Goal: Task Accomplishment & Management: Complete application form

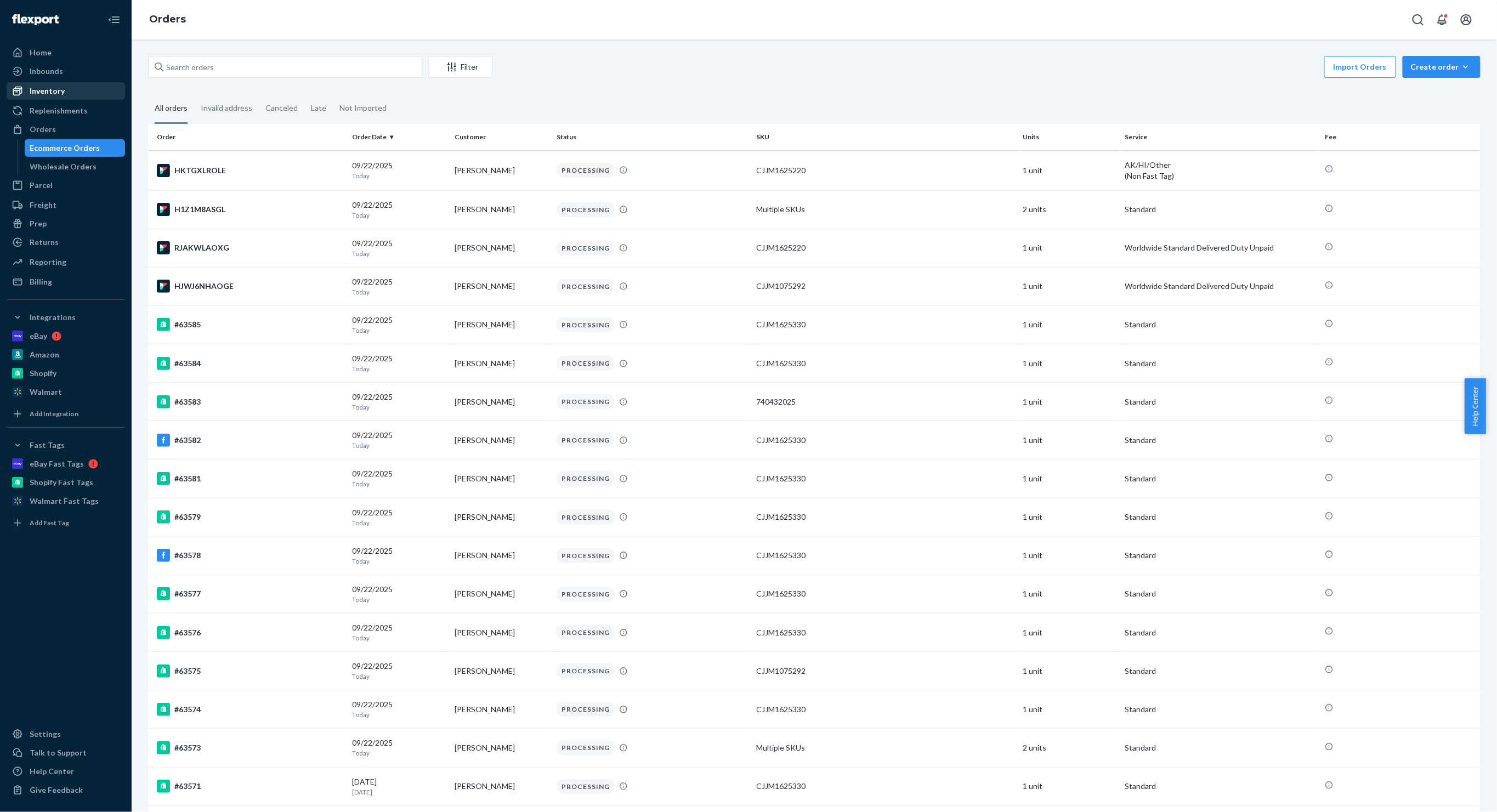
click at [73, 87] on div "Inventory" at bounding box center [66, 91] width 116 height 15
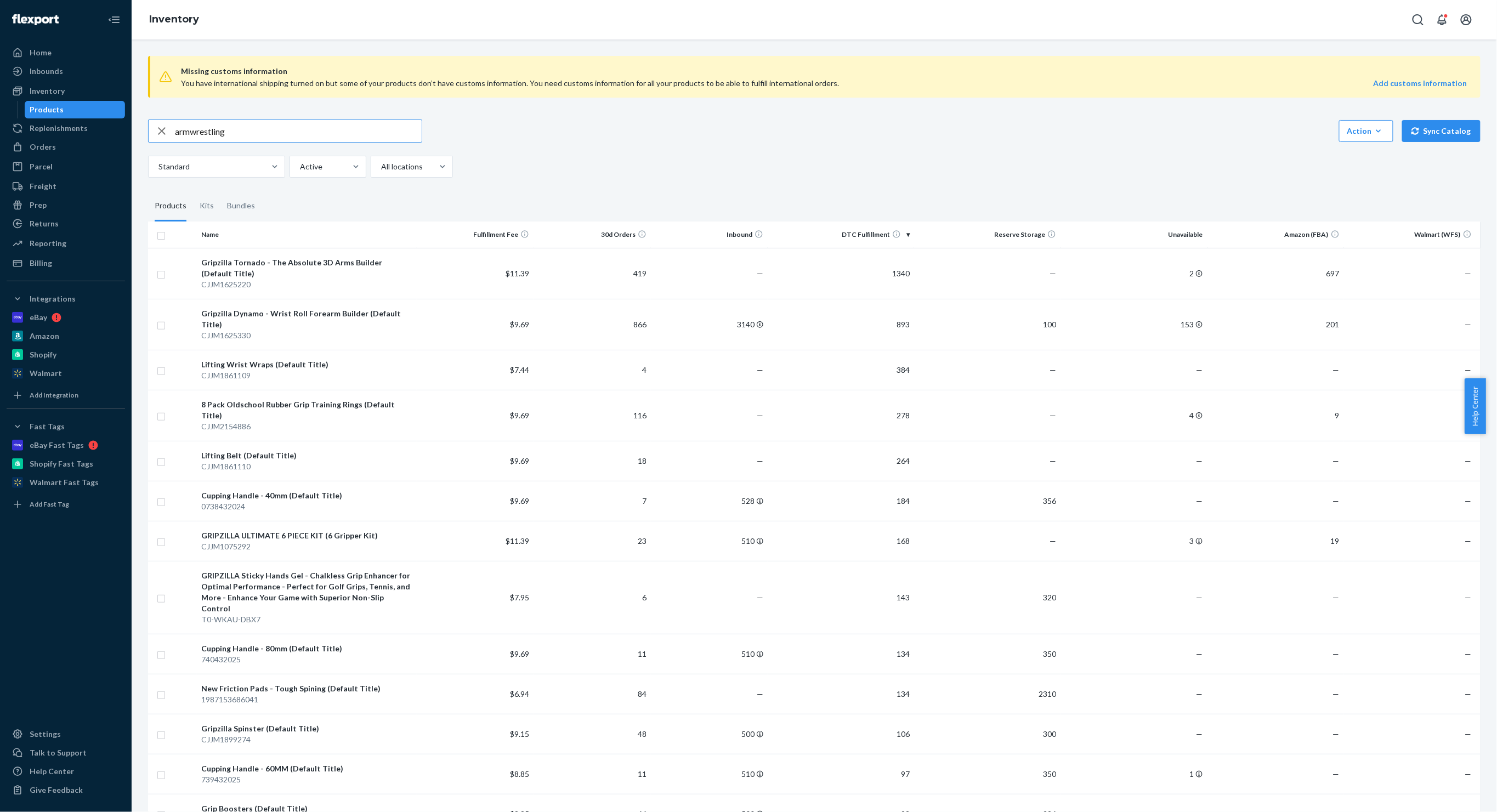
type input "armwrestling"
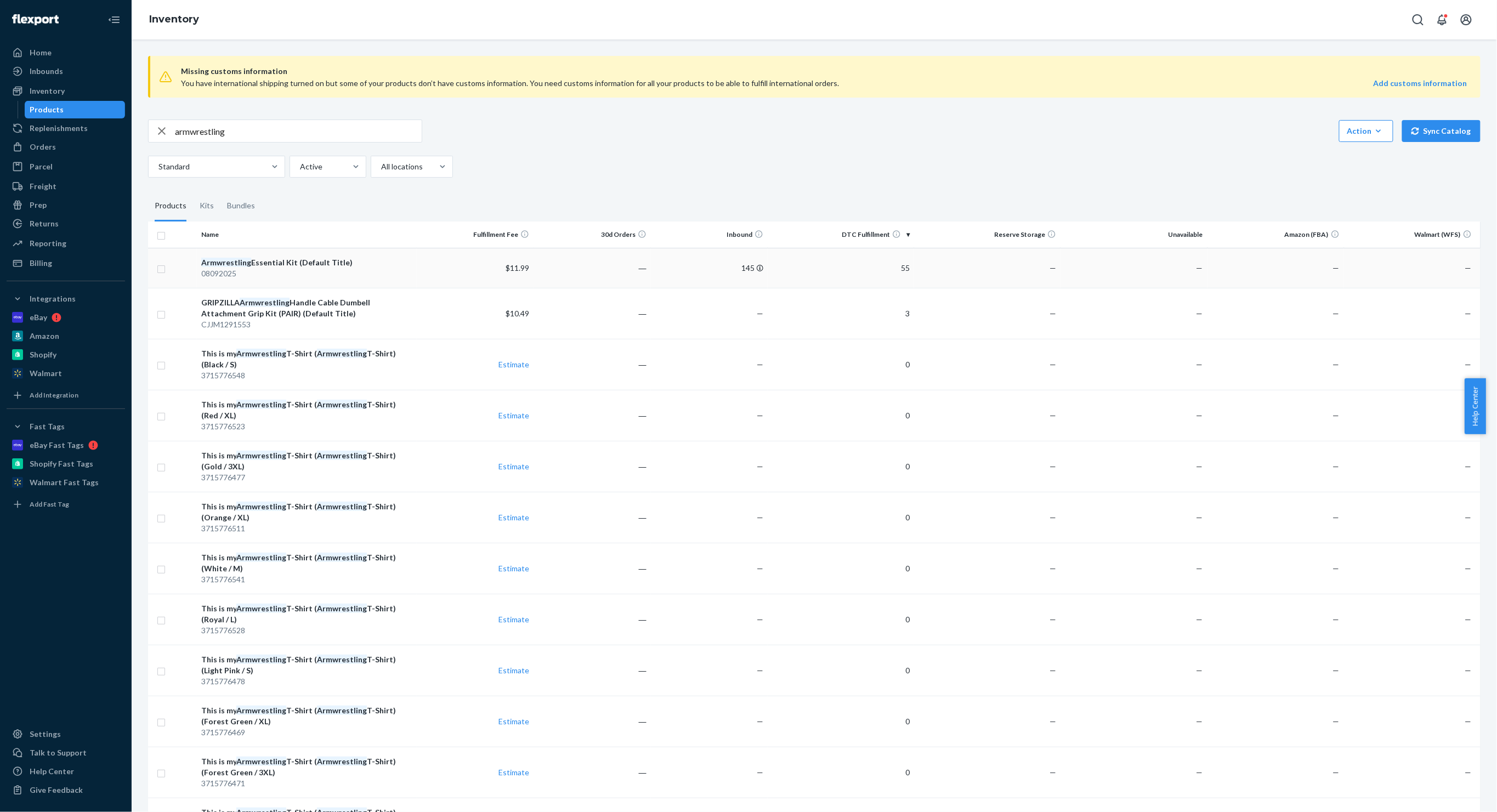
click at [317, 264] on div "Armwrestling Essential Kit (Default Title)" at bounding box center [306, 262] width 211 height 11
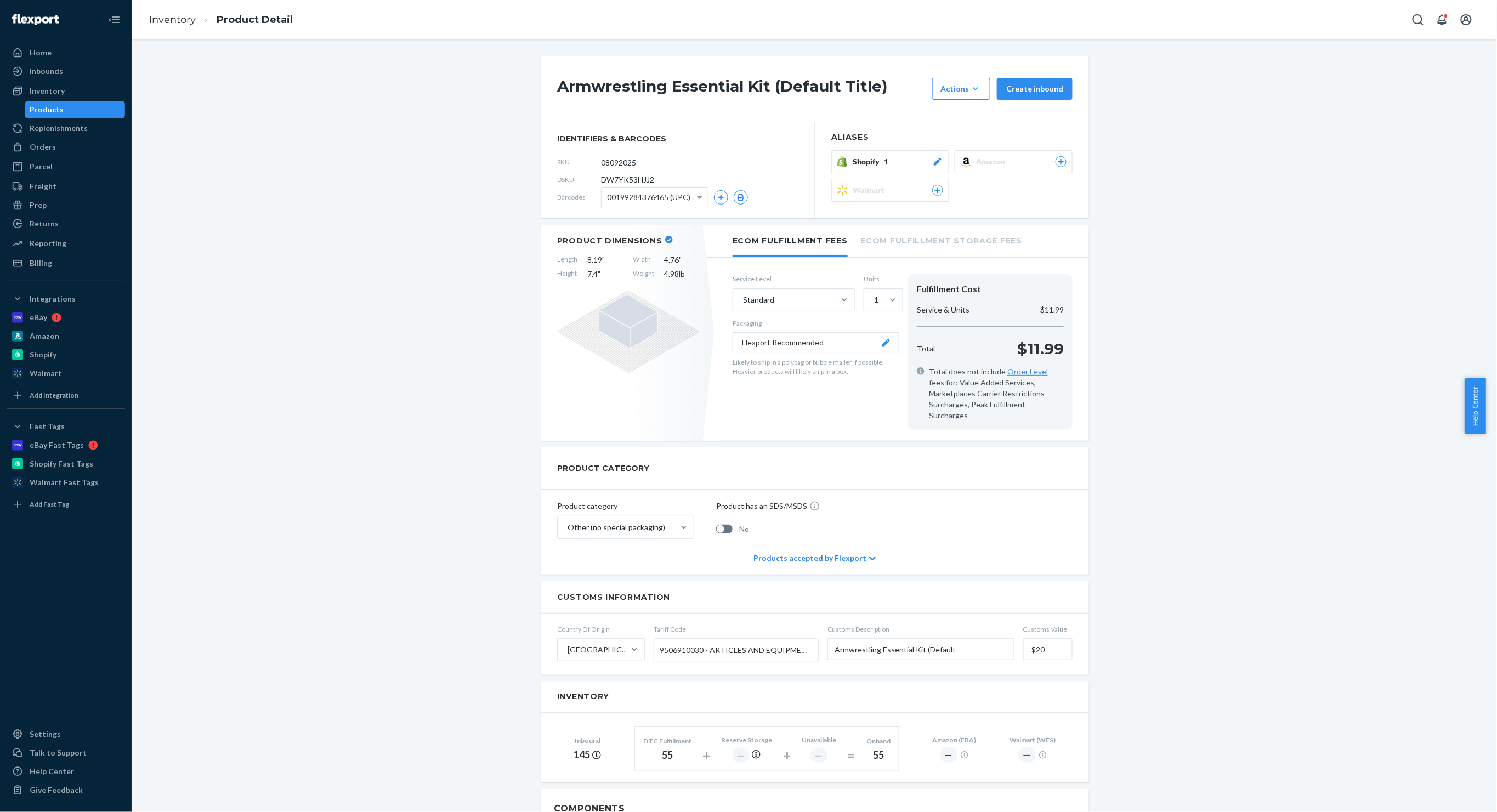
click at [884, 165] on span "1" at bounding box center [886, 162] width 4 height 11
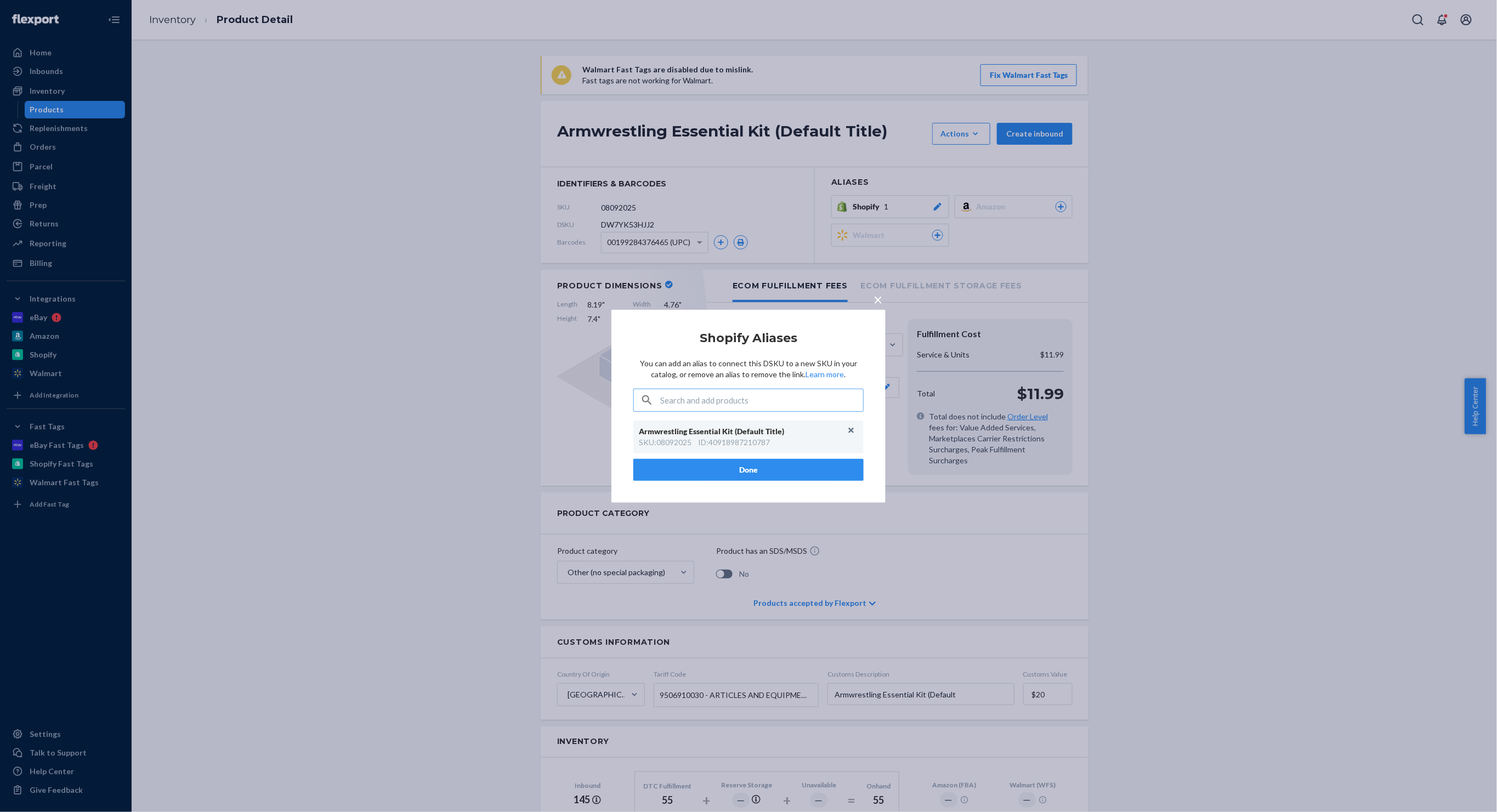
click at [284, 254] on div "× Shopify Aliases You can add an alias to connect this DSKU to a new SKU in you…" at bounding box center [748, 406] width 1497 height 812
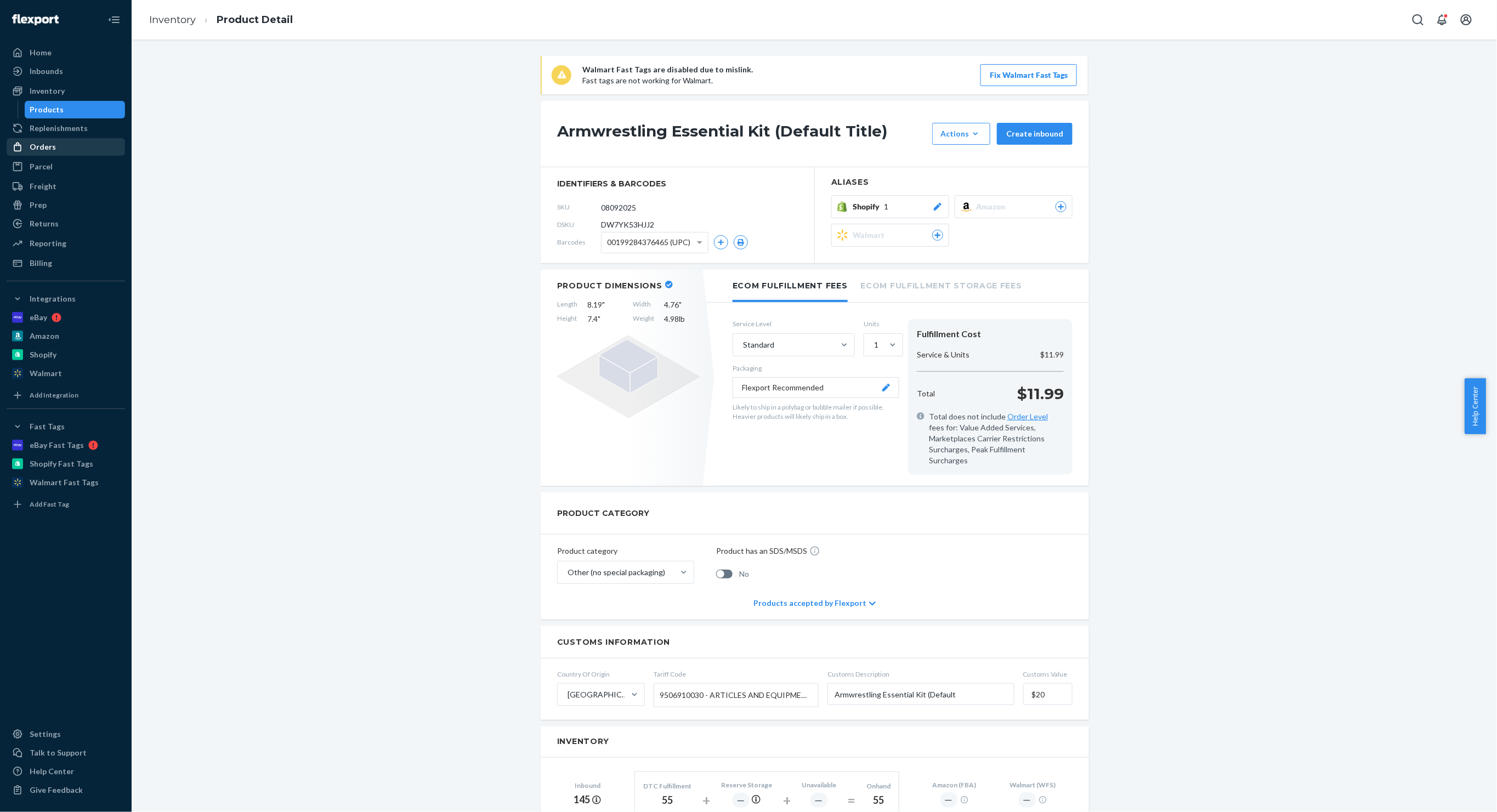
click at [62, 139] on div "Orders" at bounding box center [66, 147] width 116 height 15
click at [954, 135] on div "Actions" at bounding box center [961, 134] width 41 height 11
click at [956, 132] on div "Actions" at bounding box center [961, 134] width 41 height 11
click at [641, 206] on input "08092025" at bounding box center [650, 207] width 85 height 21
drag, startPoint x: 563, startPoint y: 119, endPoint x: 923, endPoint y: 135, distance: 360.4
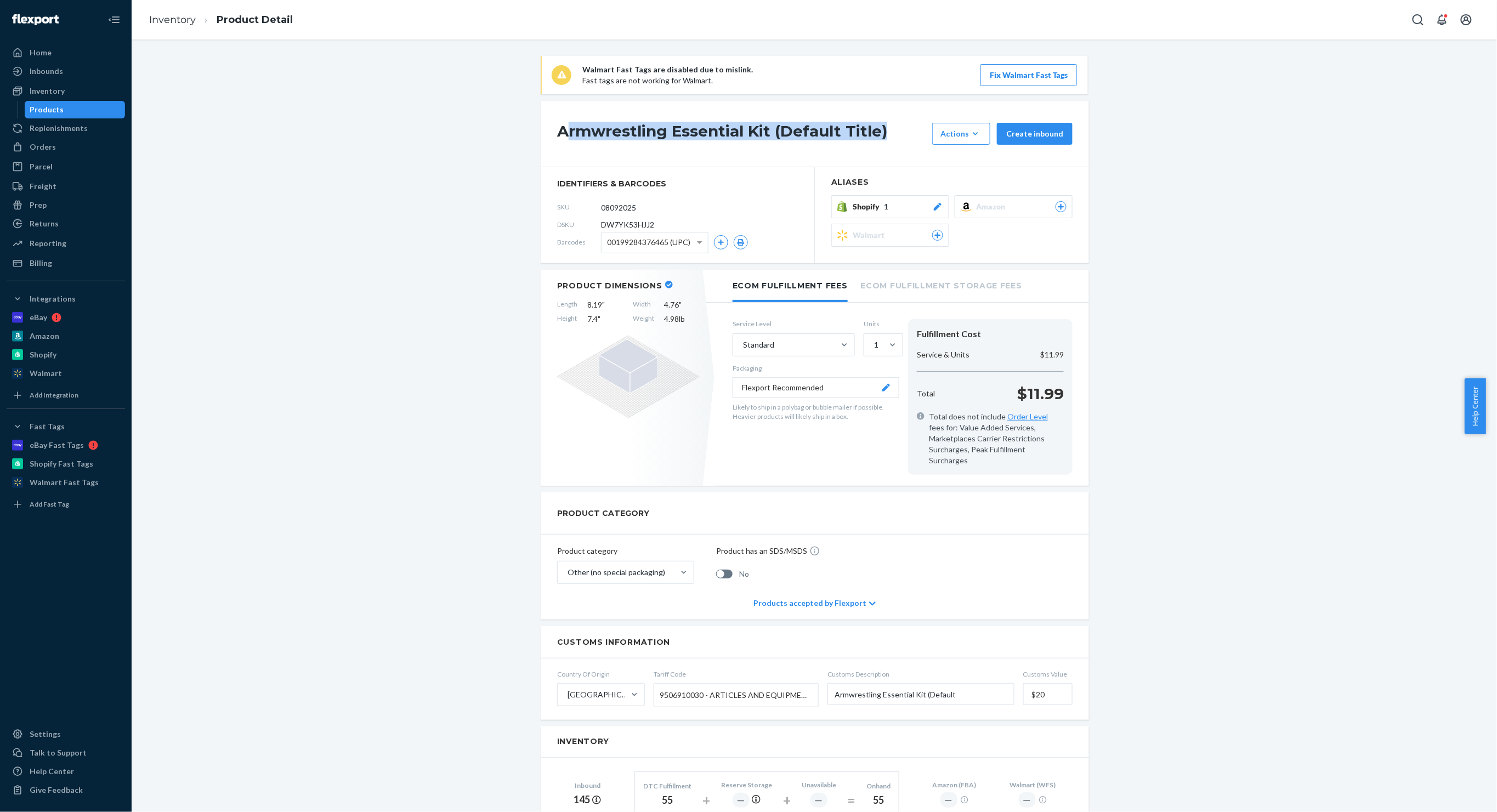
click at [923, 135] on div "Armwrestling Essential Kit (Default Title) Actions Add components Hide Request …" at bounding box center [815, 134] width 548 height 66
click at [831, 145] on div "Armwrestling Essential Kit (Default Title) Actions Add components Hide Request …" at bounding box center [815, 134] width 548 height 66
drag, startPoint x: 812, startPoint y: 135, endPoint x: 536, endPoint y: 136, distance: 276.0
click at [541, 136] on div "Armwrestling Essential Kit (Default Title) Actions Add components Hide Request …" at bounding box center [815, 134] width 548 height 66
copy h1 "Armwrestling Essential Kit (Default Title)"
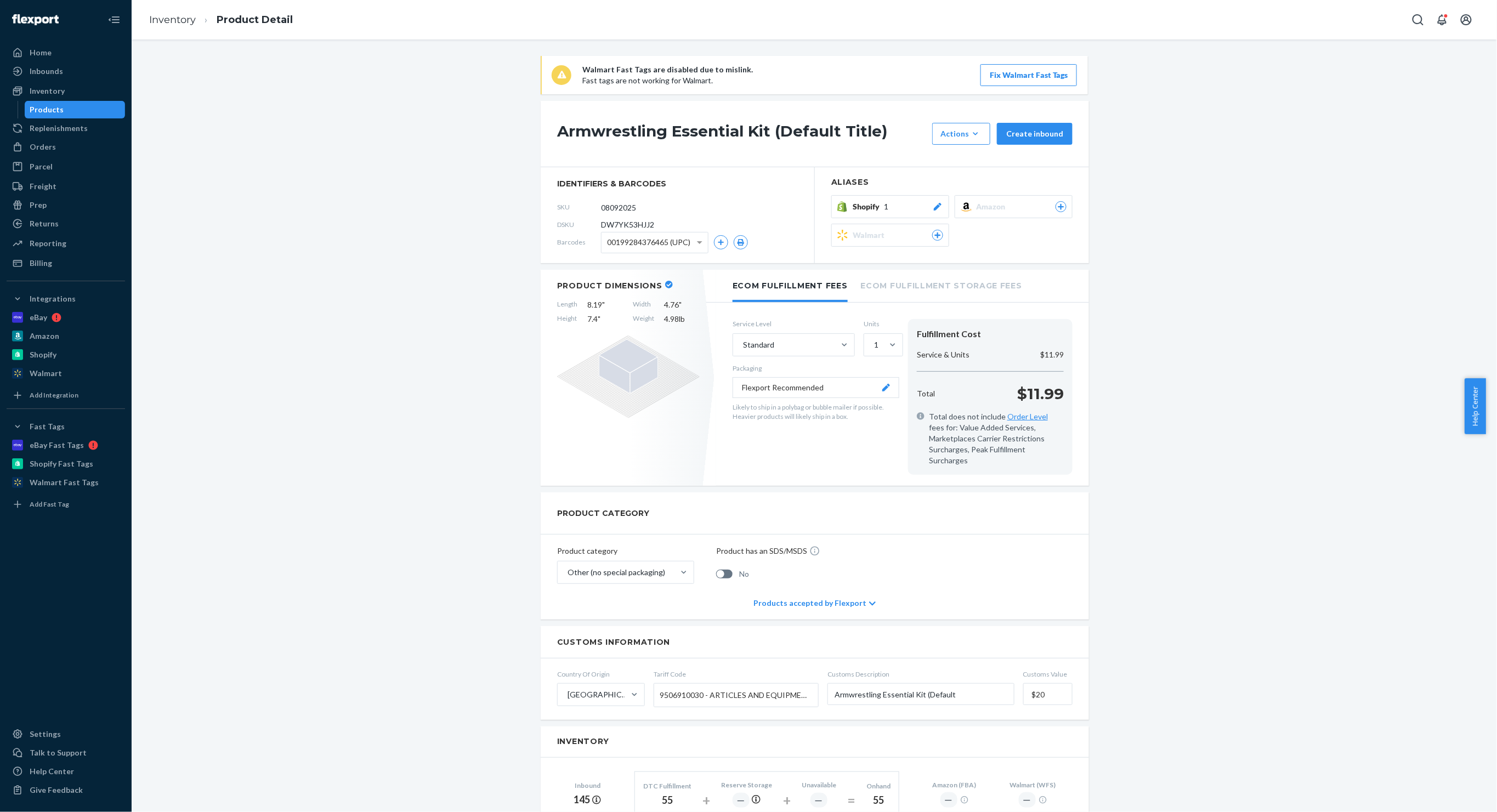
drag, startPoint x: 637, startPoint y: 201, endPoint x: 512, endPoint y: 192, distance: 125.3
click at [512, 192] on div "Walmart Fast Tags are disabled due to mislink. Fast tags are not working for Wa…" at bounding box center [814, 698] width 1349 height 1285
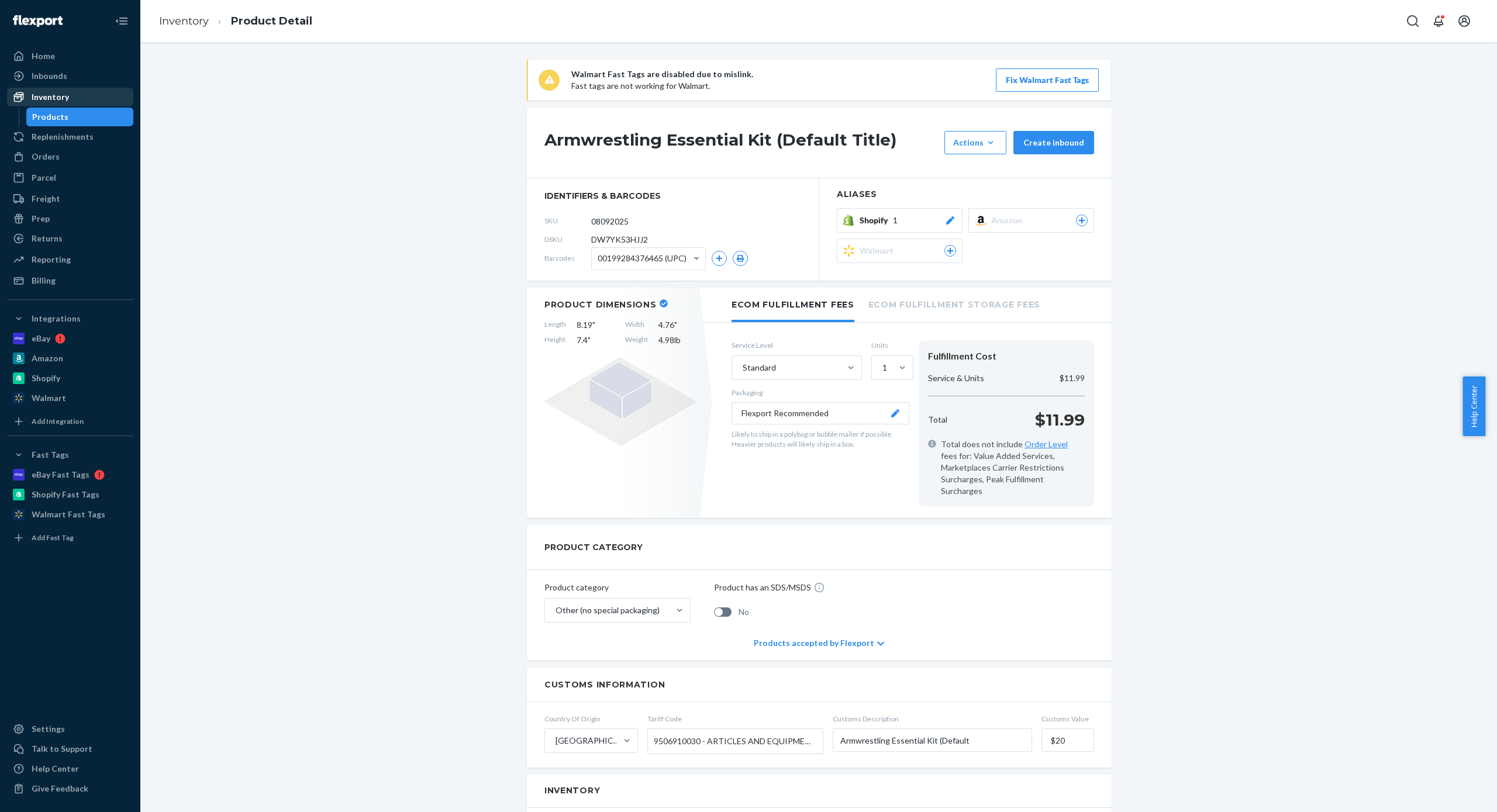
click at [77, 100] on div "Inventory" at bounding box center [70, 97] width 124 height 16
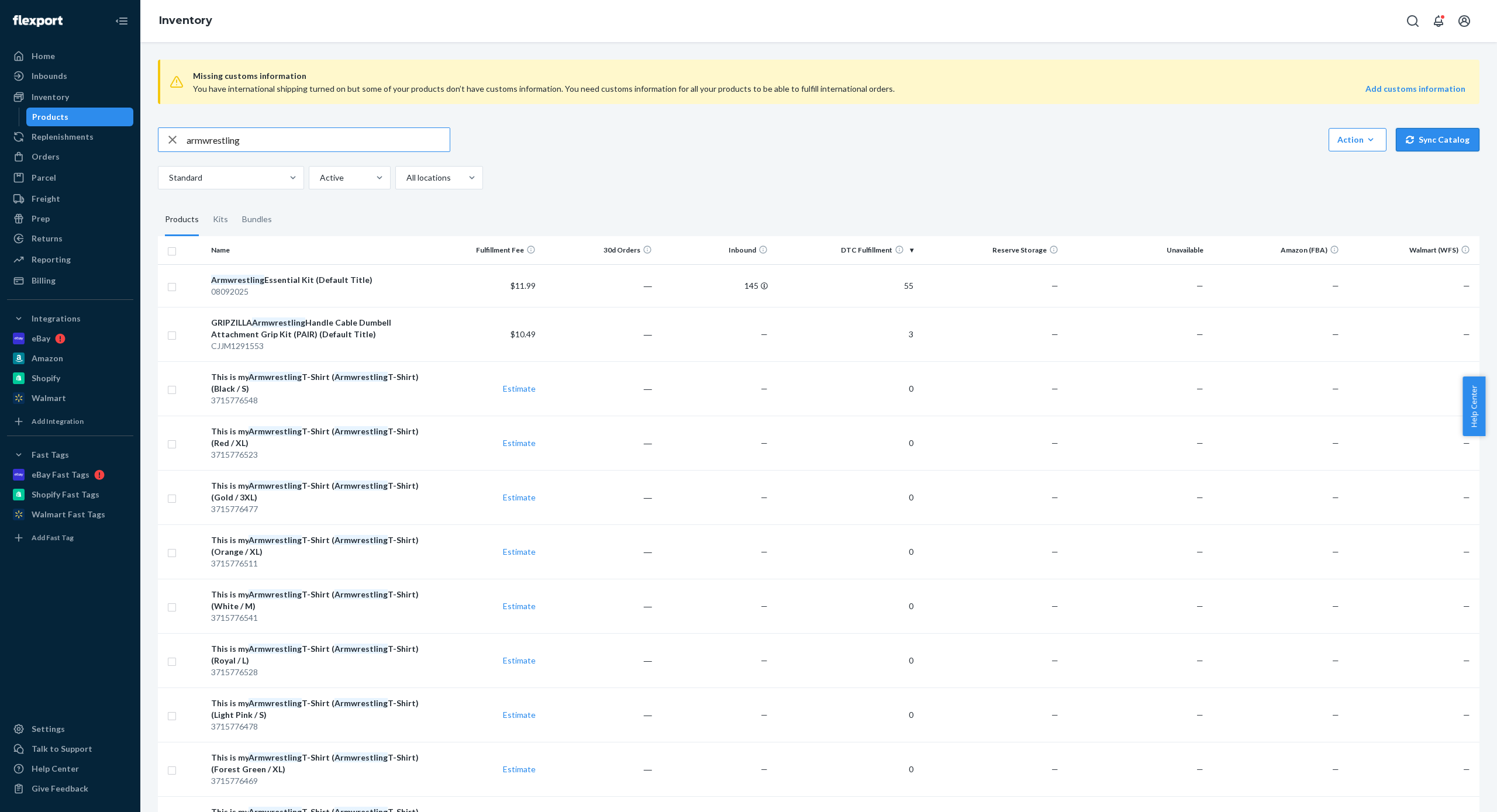
click at [1422, 144] on button "Sync Catalog" at bounding box center [1437, 140] width 84 height 23
click at [564, 293] on td "―" at bounding box center [598, 286] width 116 height 43
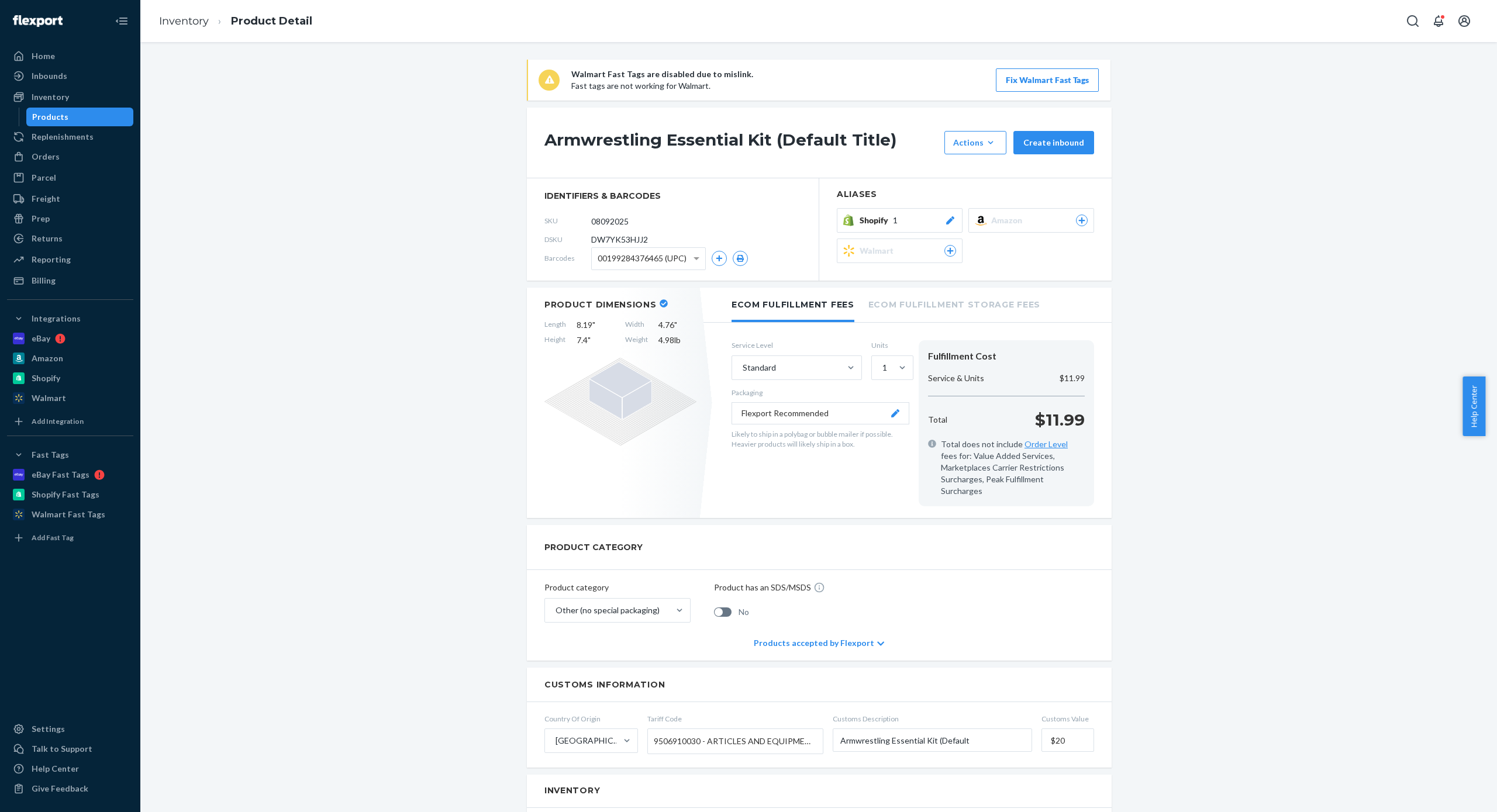
click at [962, 291] on li "Ecom Fulfillment Storage Fees" at bounding box center [954, 304] width 172 height 32
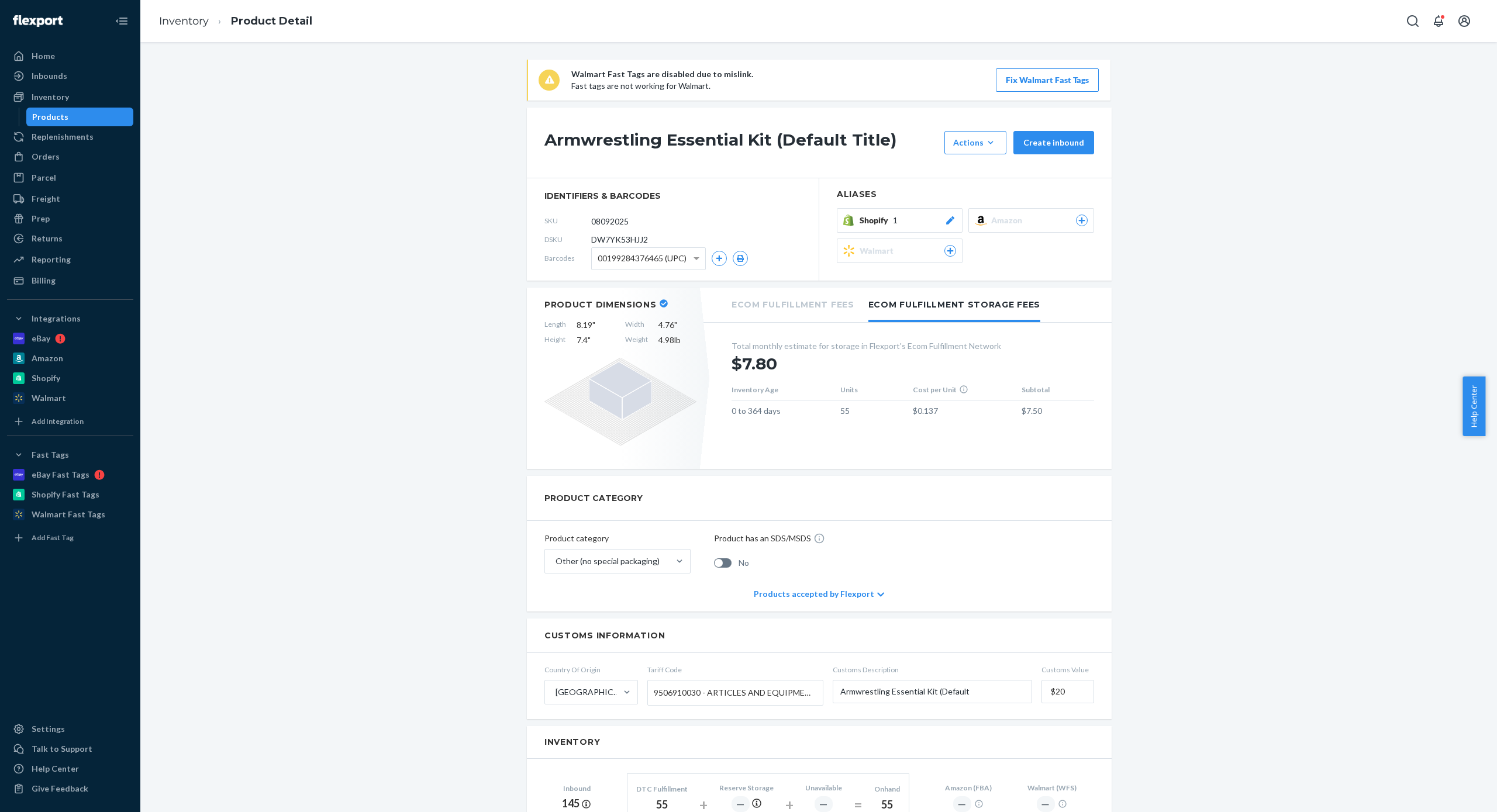
click at [757, 288] on li "Ecom Fulfillment Fees" at bounding box center [792, 304] width 123 height 32
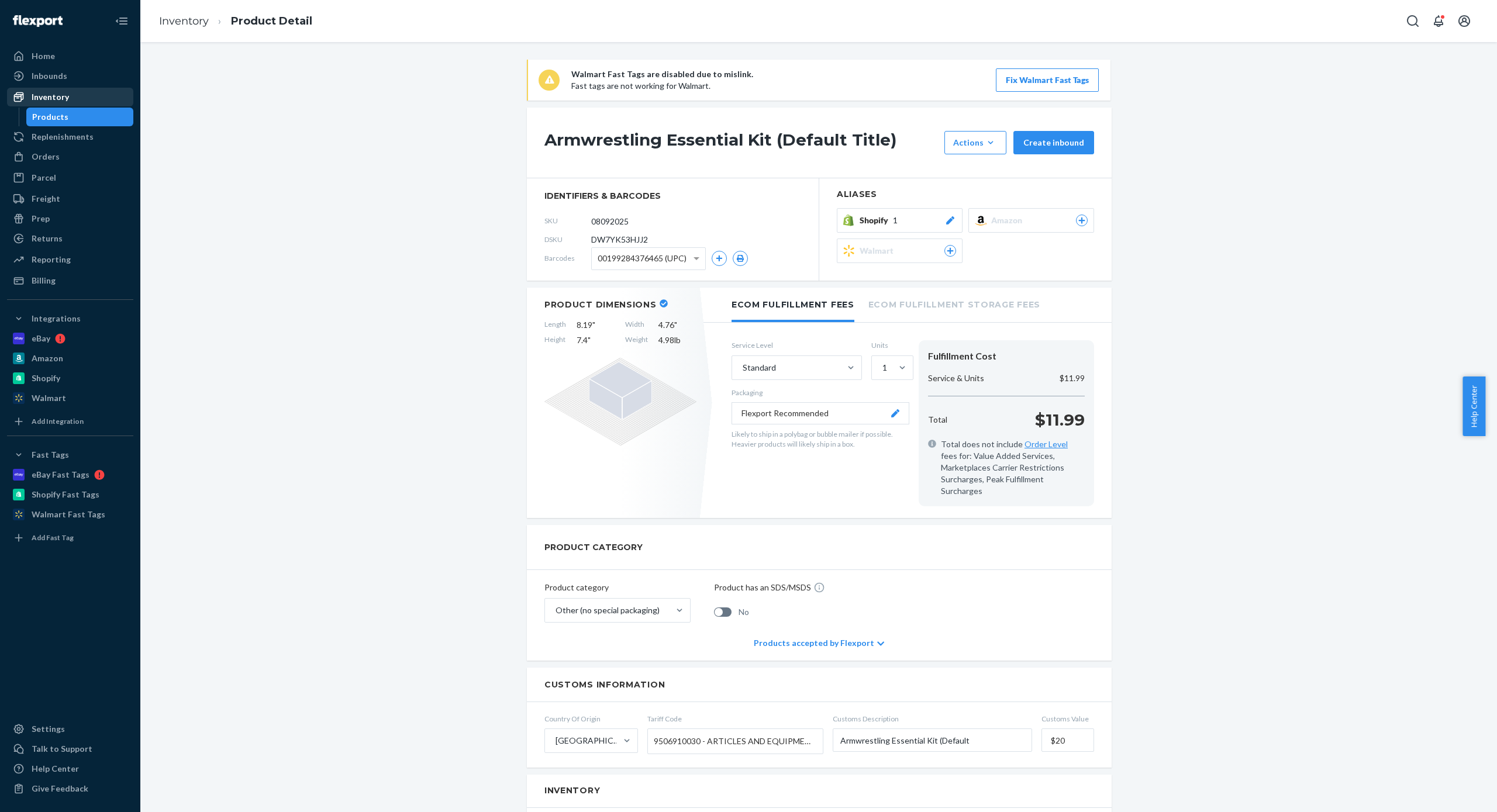
click at [66, 98] on div "Inventory" at bounding box center [51, 97] width 38 height 12
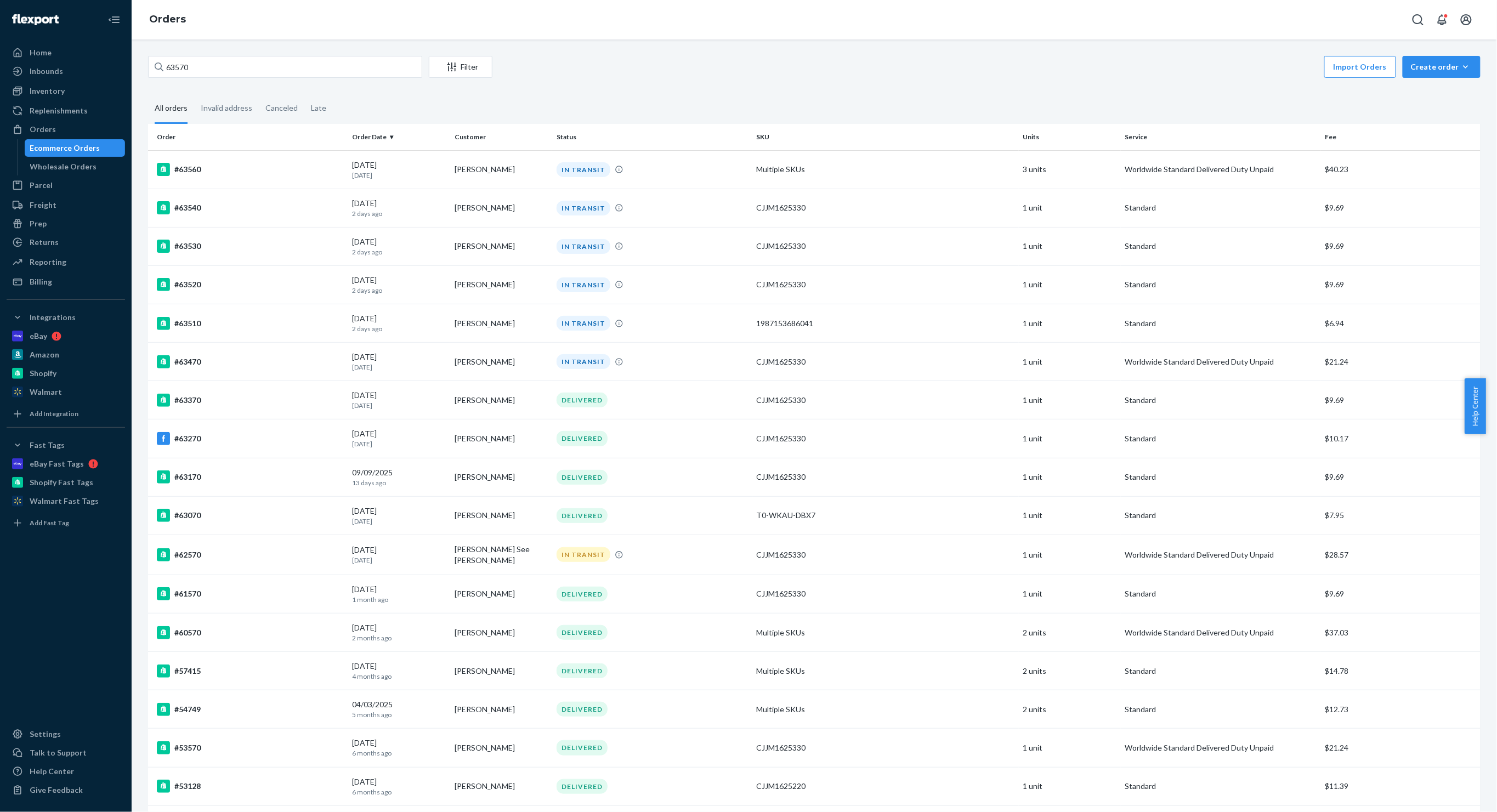
type input "63570"
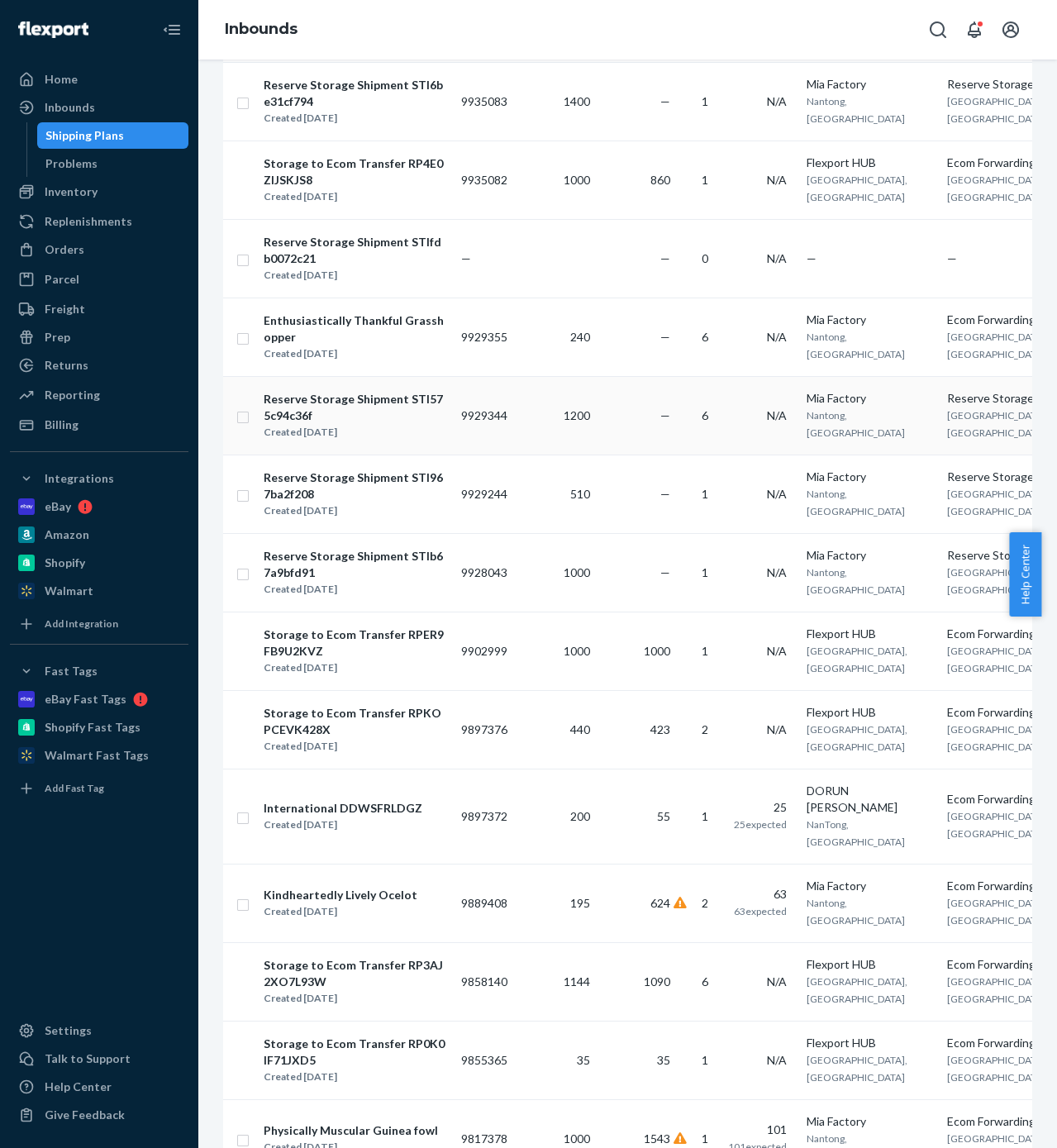
scroll to position [310, 0]
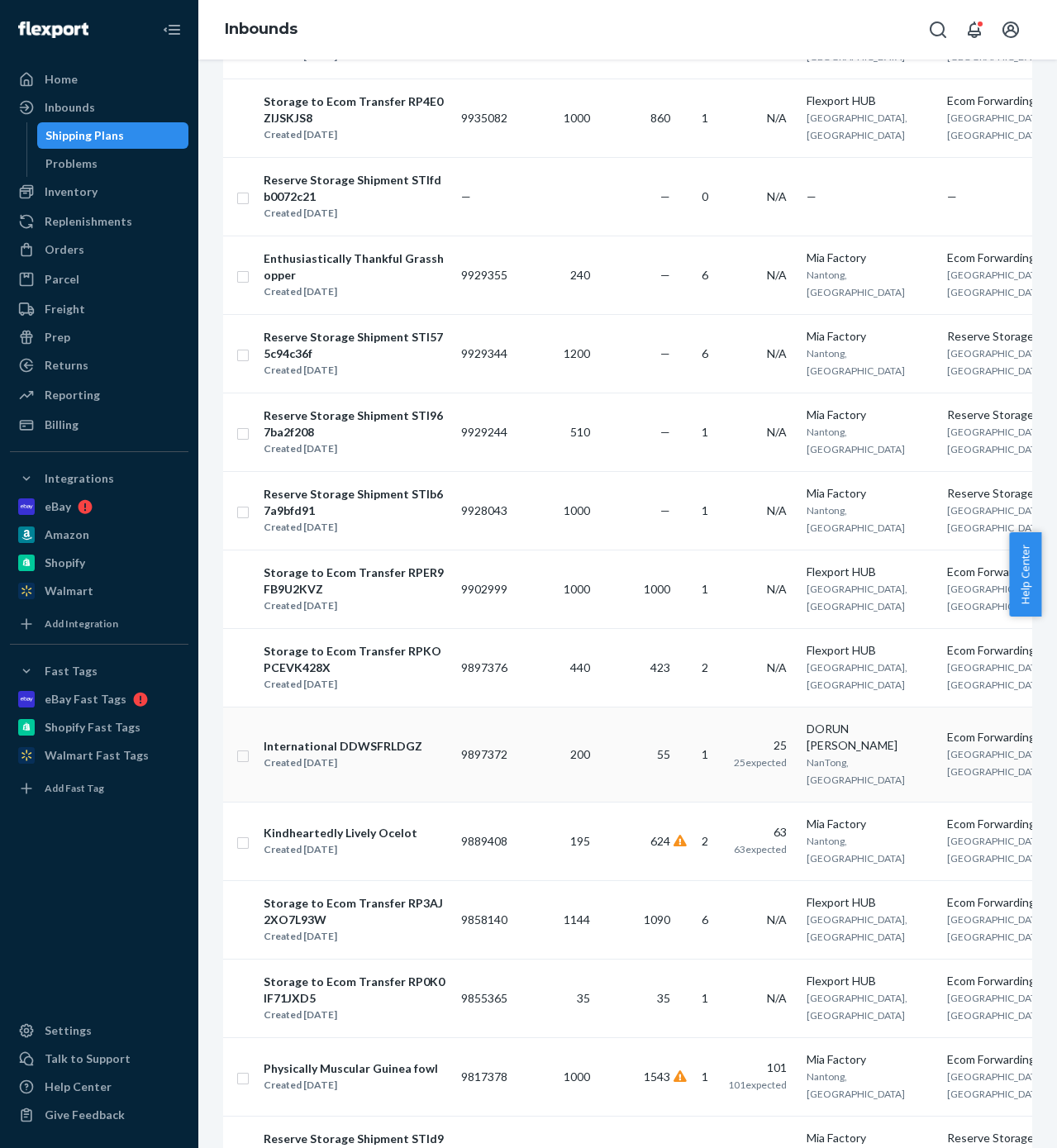
click at [664, 801] on td "55" at bounding box center [636, 754] width 80 height 95
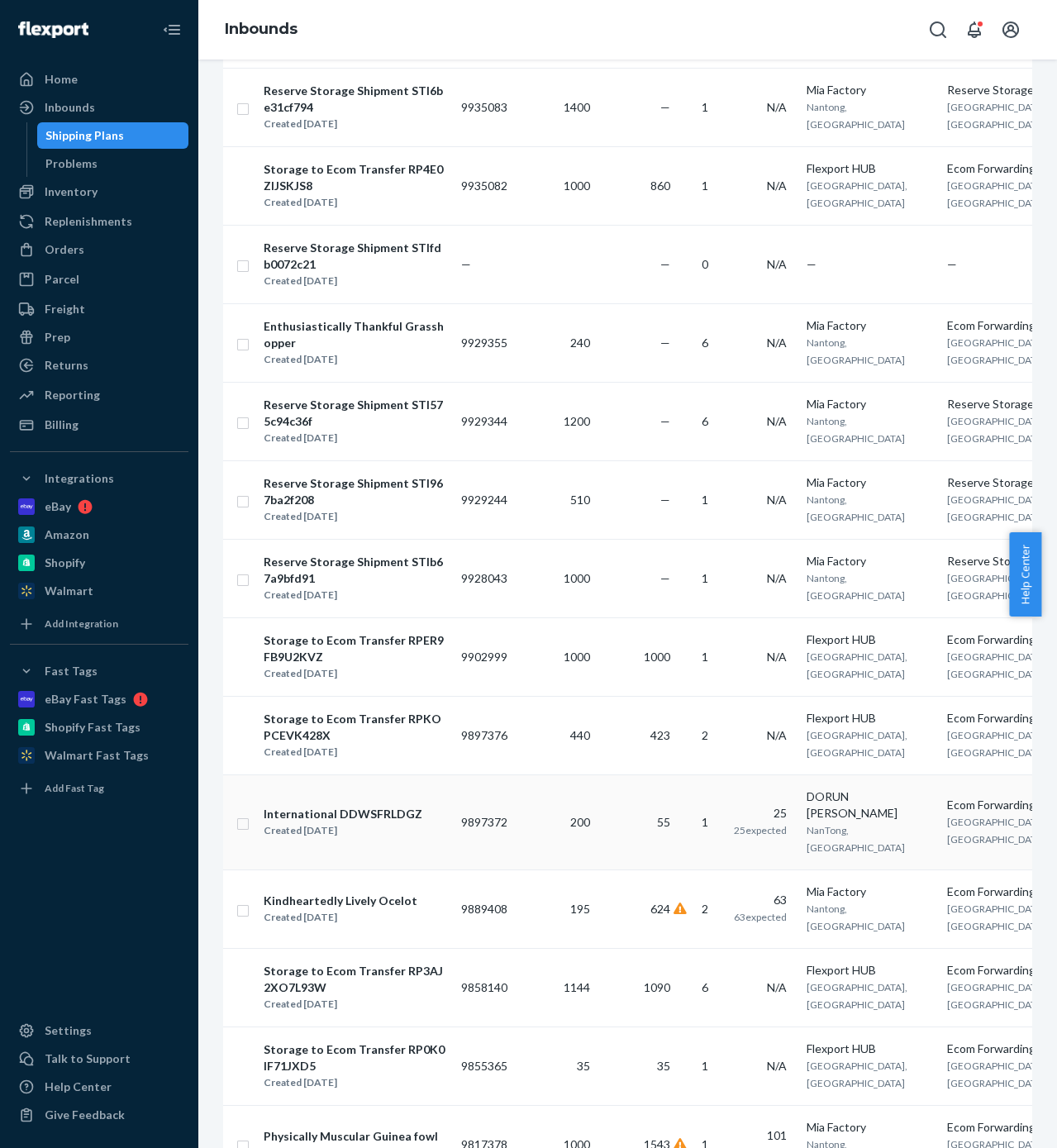
scroll to position [206, 0]
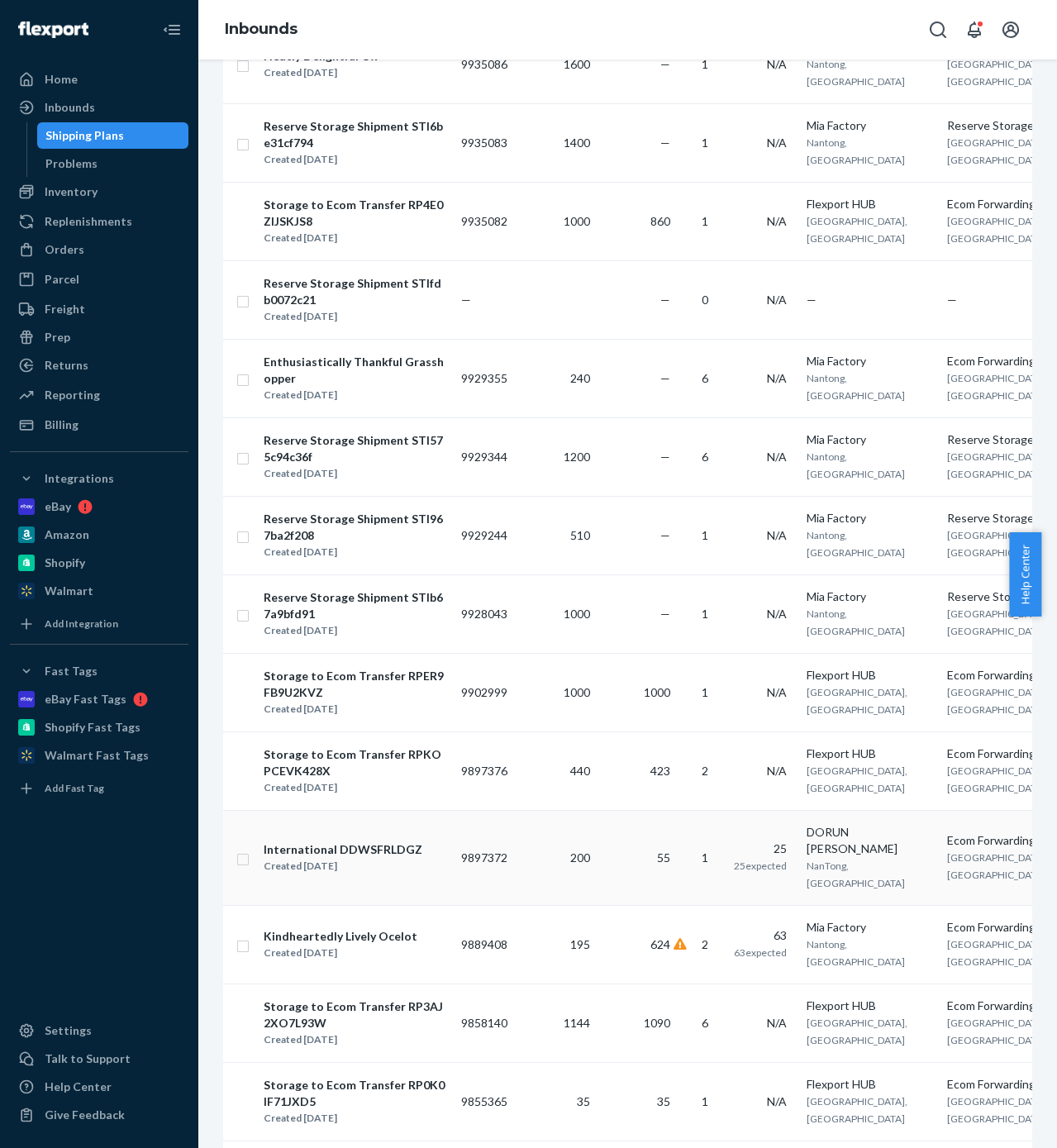
click at [652, 905] on td "55" at bounding box center [636, 857] width 80 height 95
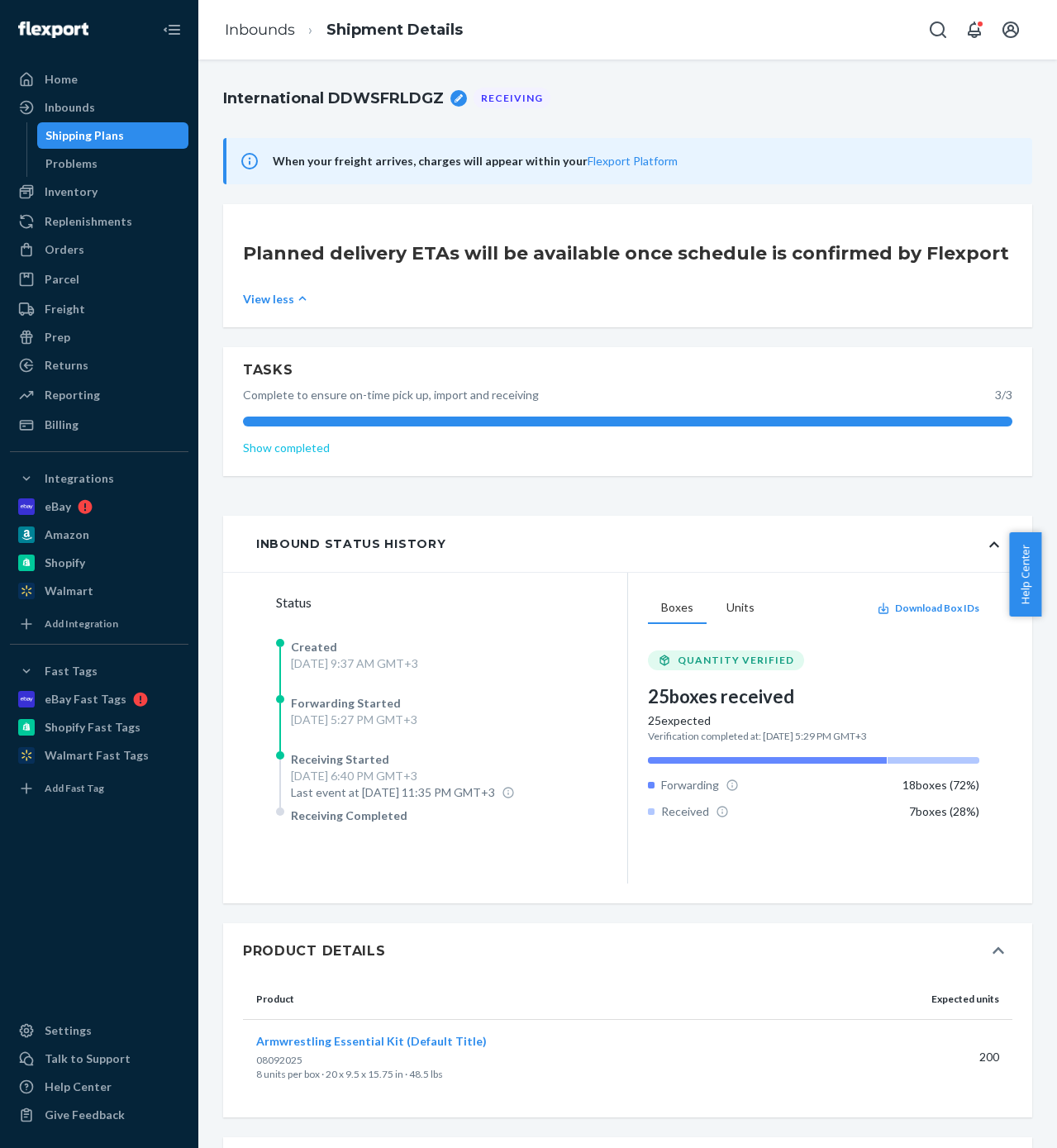
click at [303, 453] on link "Show completed" at bounding box center [628, 448] width 769 height 17
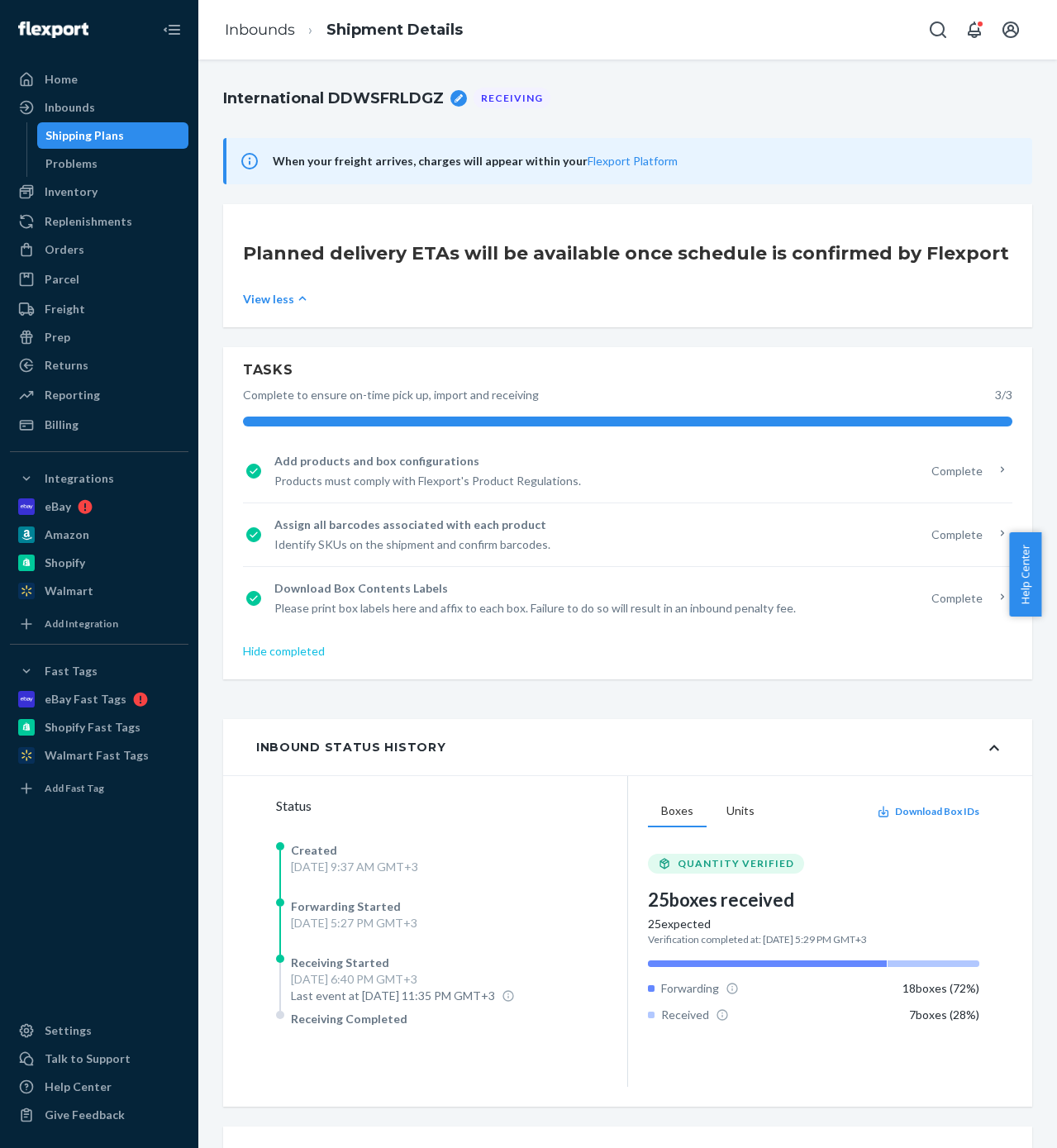
click at [303, 657] on link "Hide completed" at bounding box center [628, 652] width 769 height 17
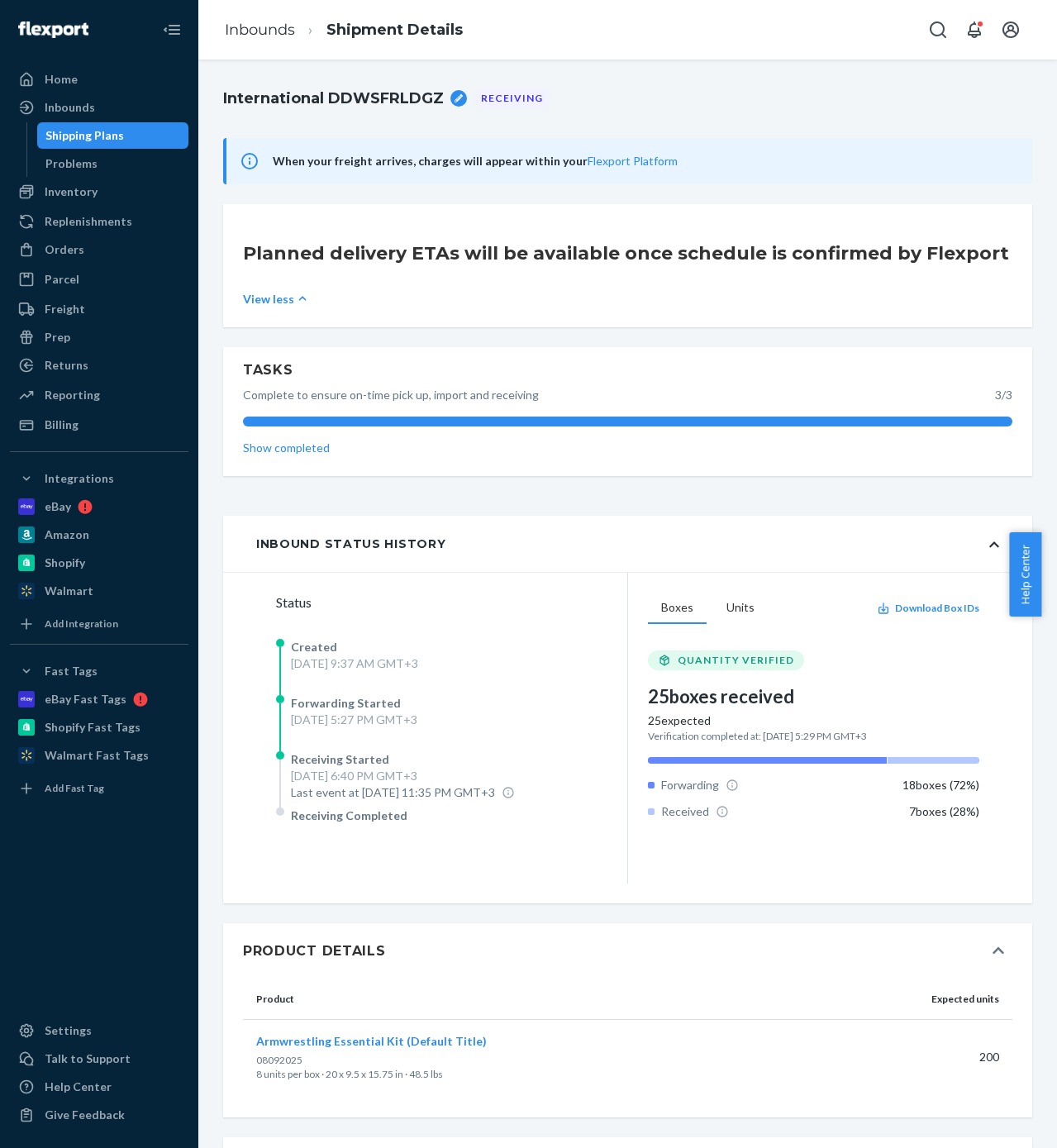
click at [372, 547] on div "Inbound Status History" at bounding box center [350, 543] width 189 height 17
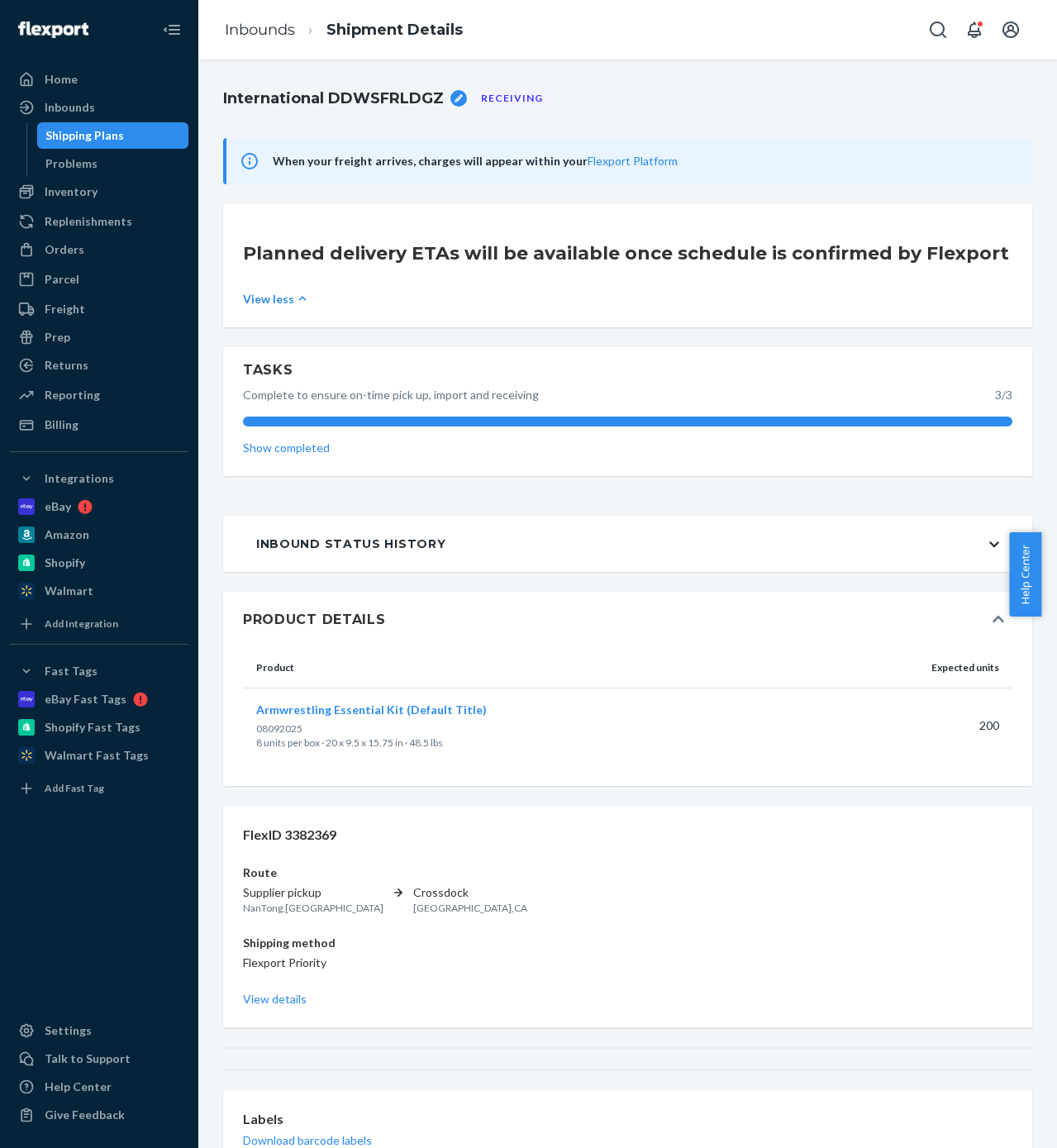
click at [372, 547] on div "Inbound Status History" at bounding box center [350, 543] width 189 height 17
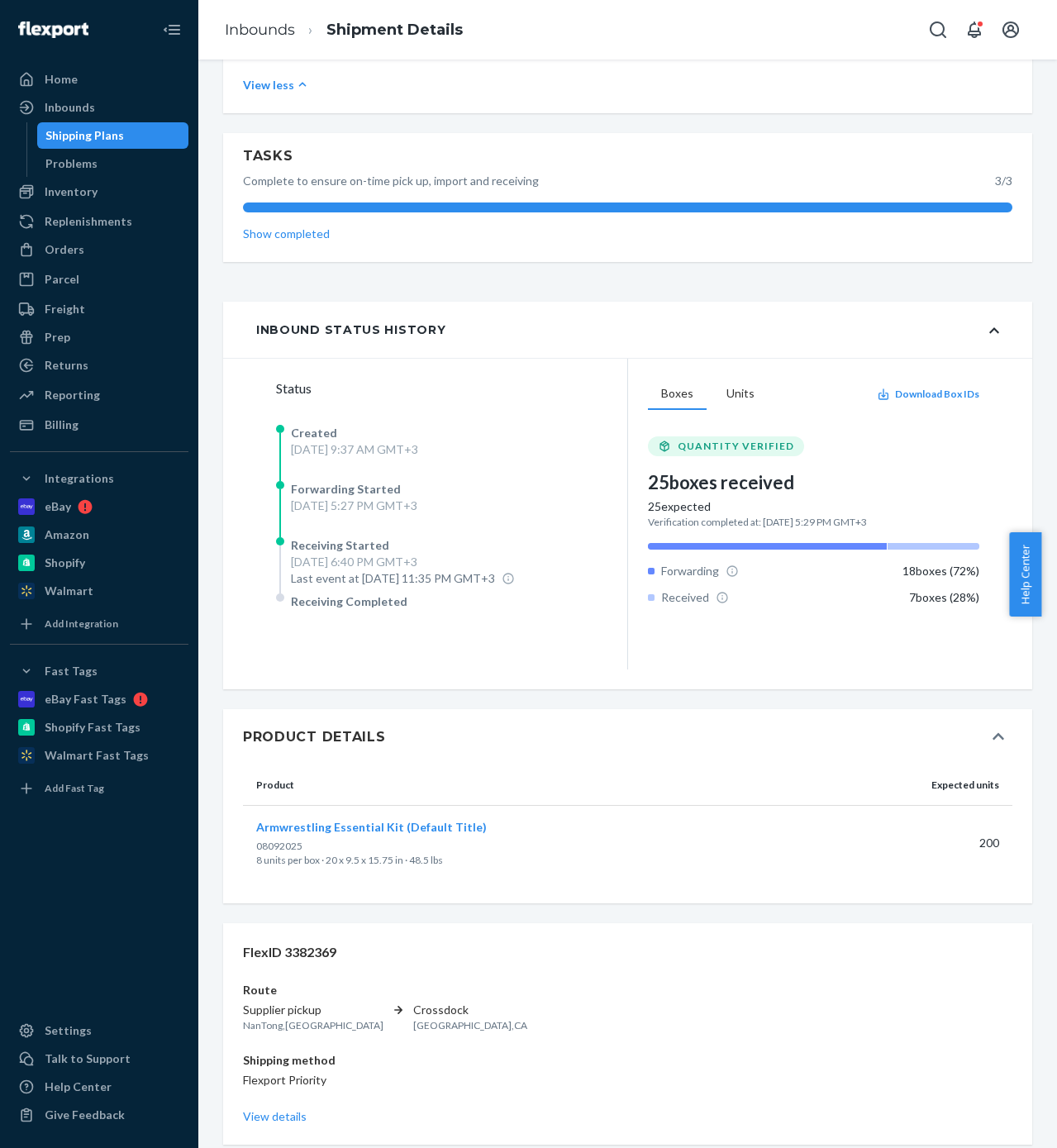
scroll to position [388, 0]
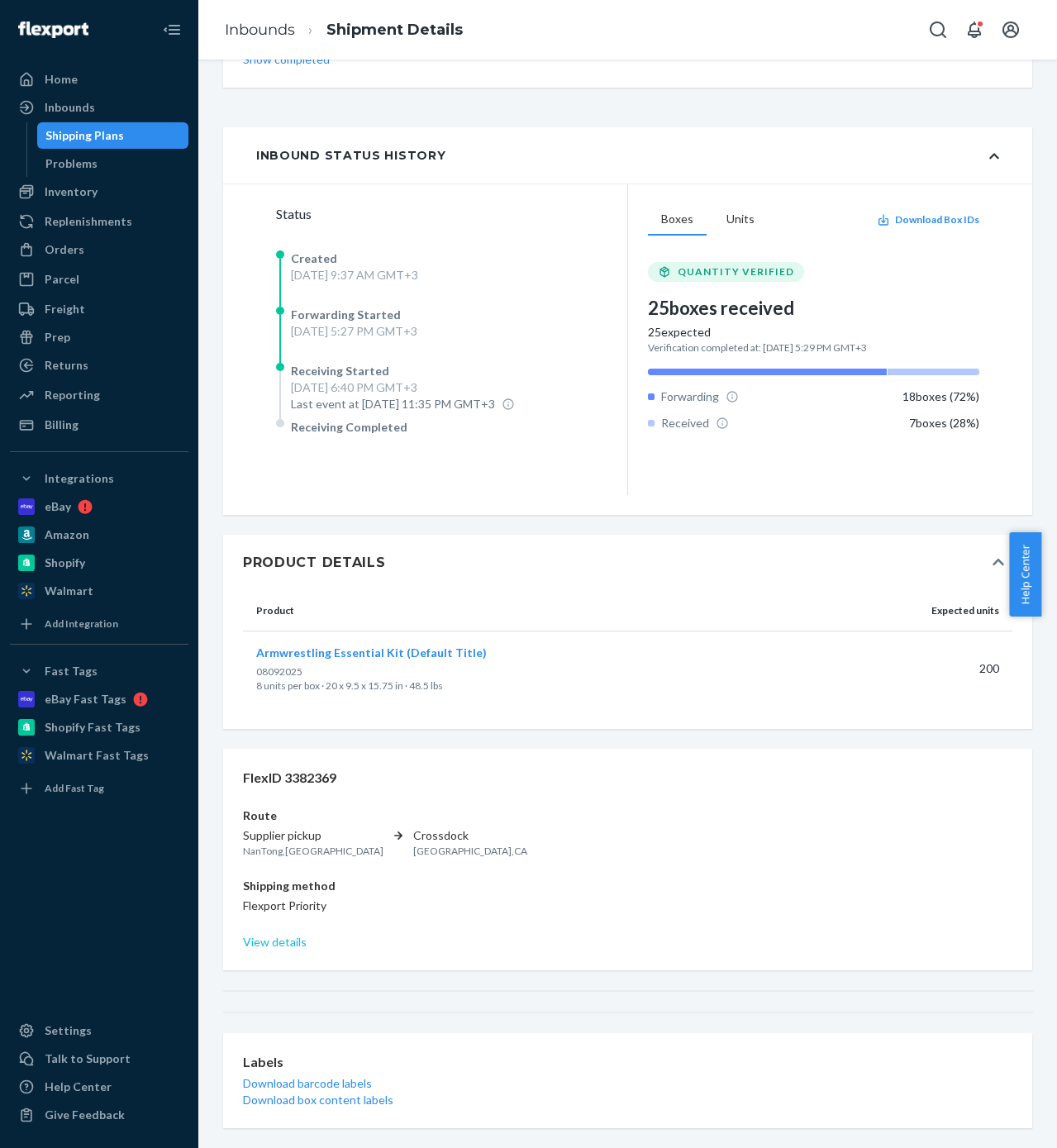
click at [295, 942] on link "View details" at bounding box center [628, 942] width 769 height 17
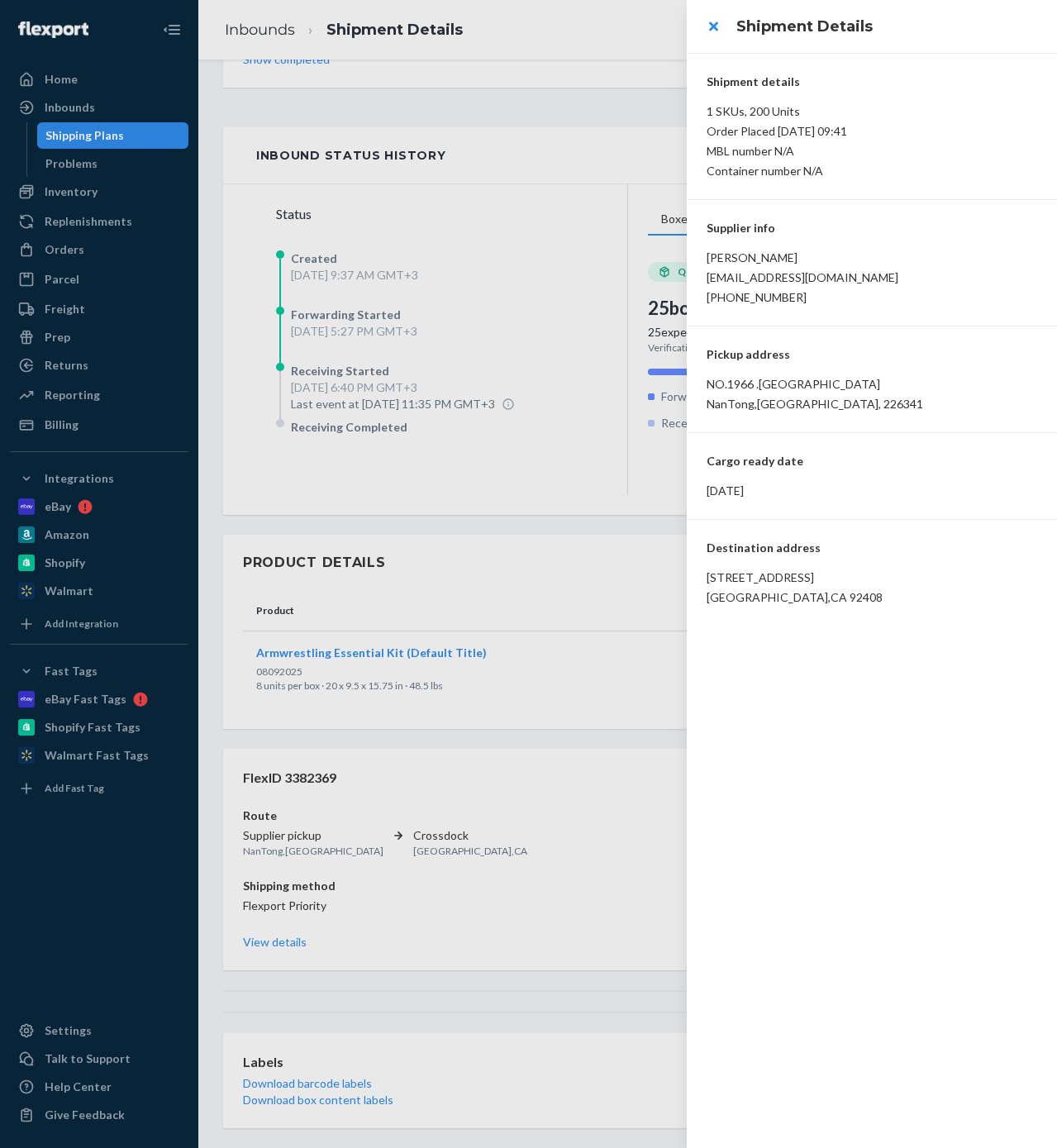
click at [357, 934] on div at bounding box center [528, 574] width 1057 height 1148
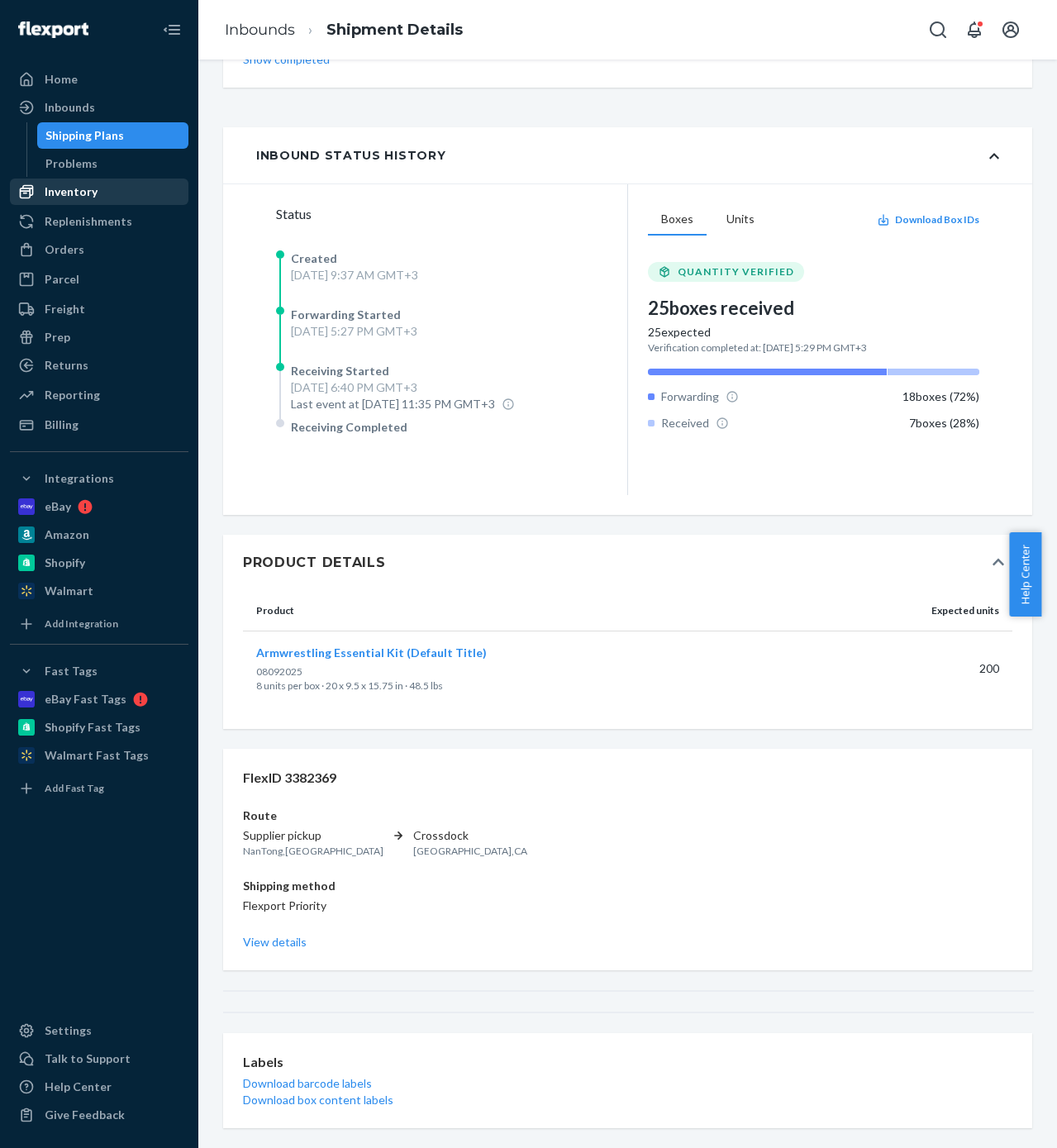
click at [89, 188] on div "Inventory" at bounding box center [72, 192] width 53 height 17
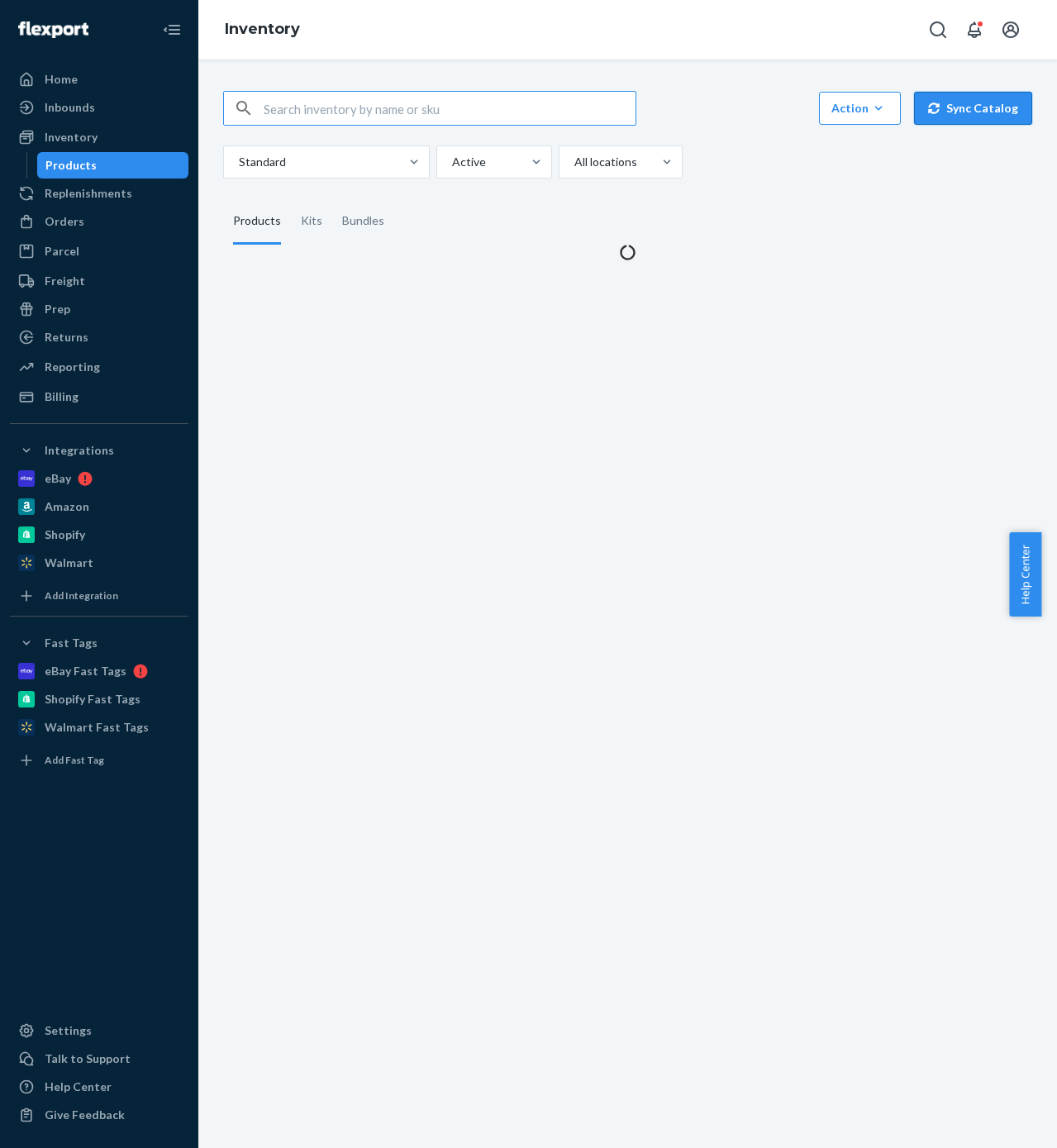
click at [965, 114] on button "Sync Catalog" at bounding box center [973, 108] width 118 height 33
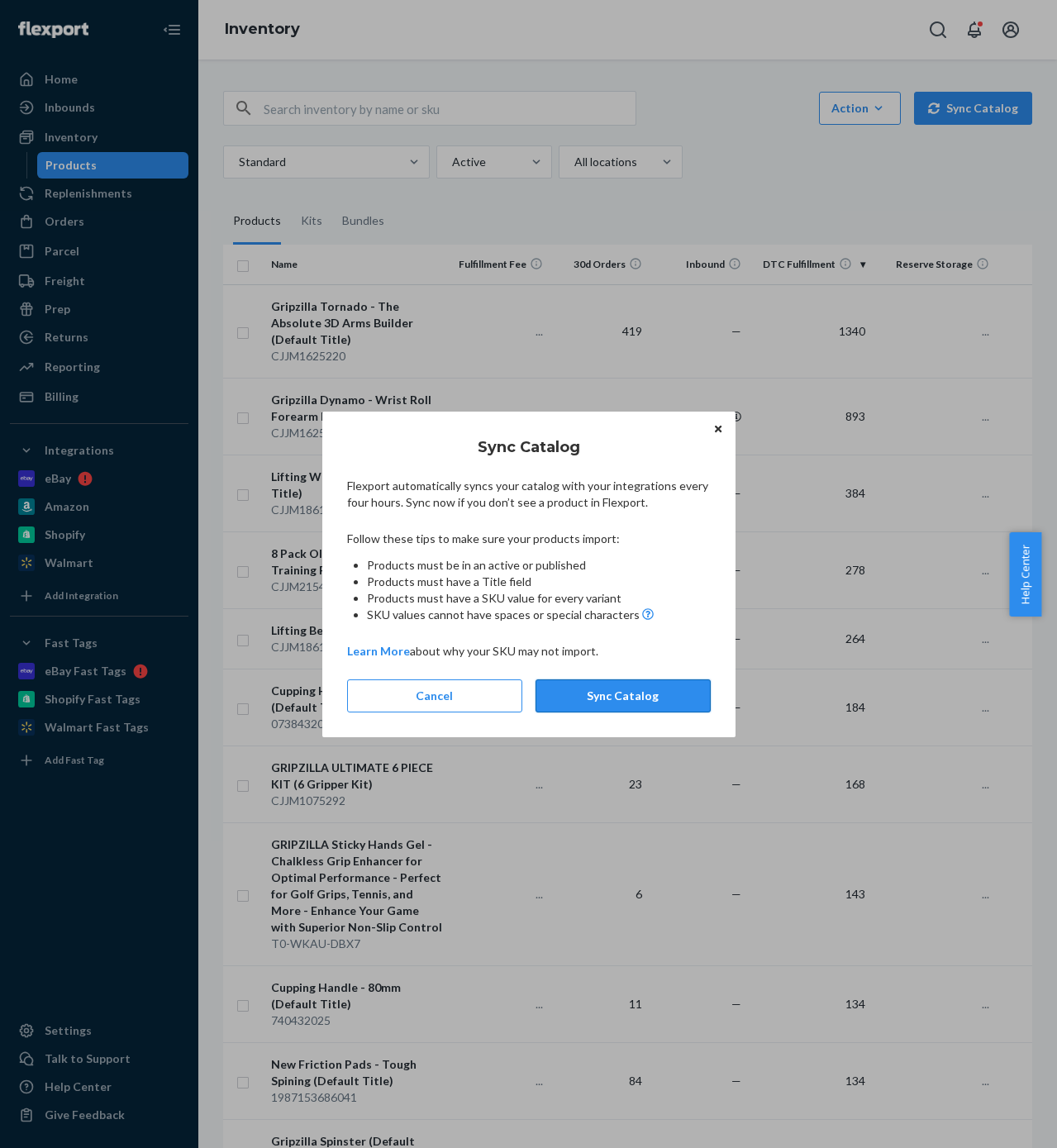
click at [628, 702] on button "Sync Catalog" at bounding box center [622, 696] width 175 height 33
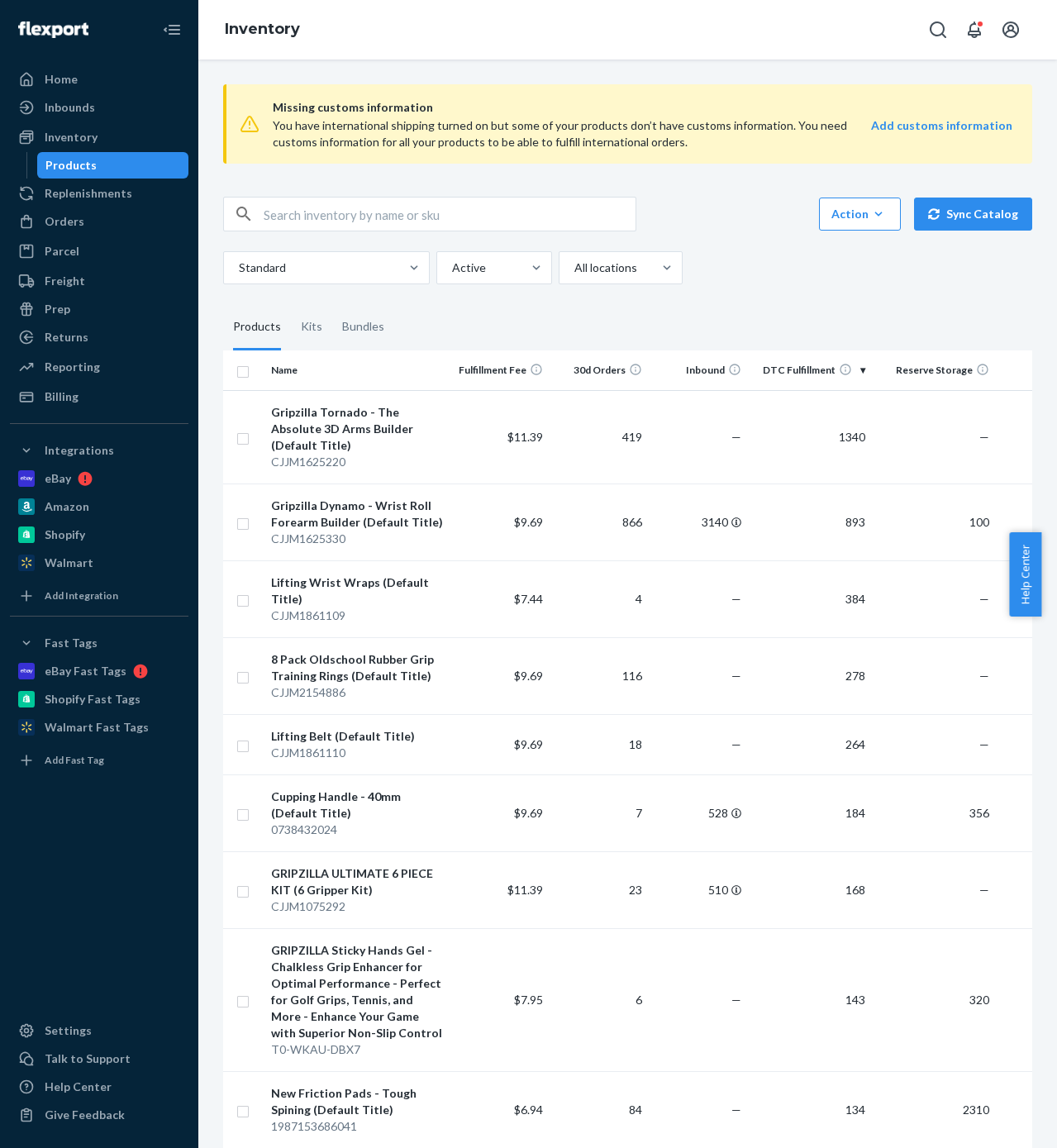
click at [384, 208] on input "text" at bounding box center [449, 214] width 372 height 33
click at [813, 364] on th "DTC Fulfillment" at bounding box center [809, 370] width 124 height 39
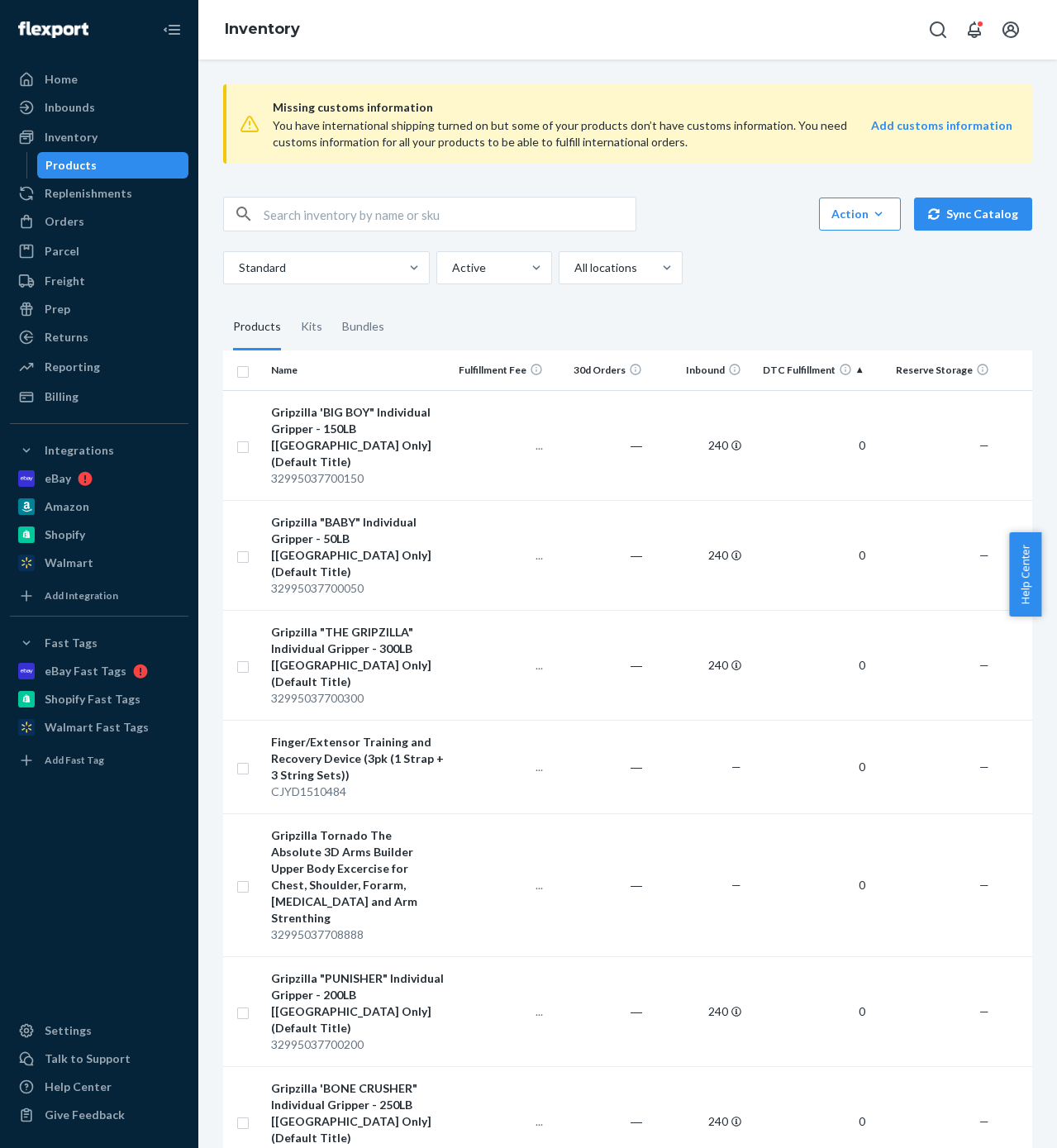
click at [813, 363] on th "DTC Fulfillment" at bounding box center [809, 370] width 124 height 39
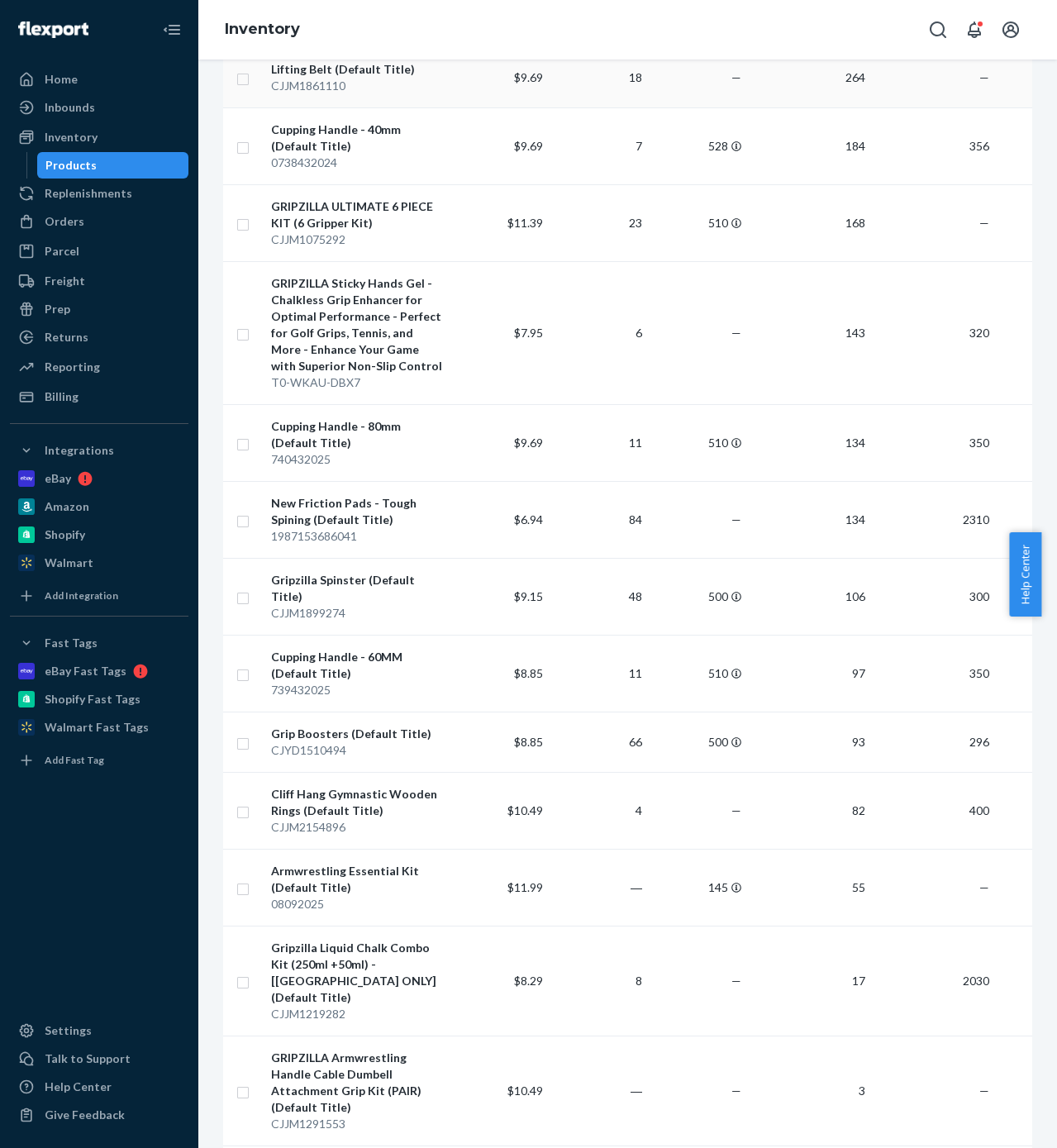
scroll to position [723, 0]
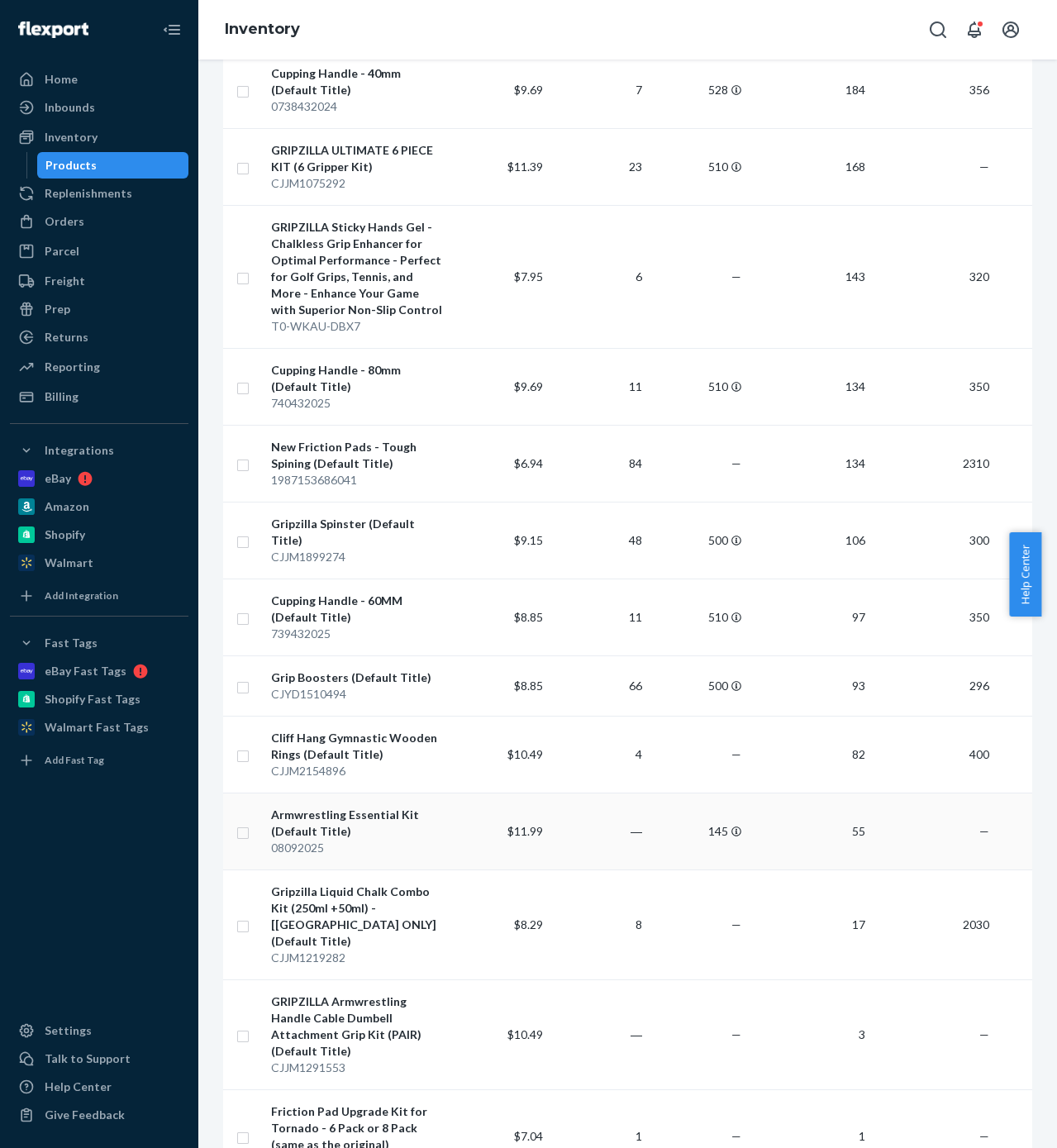
click at [809, 818] on td "55" at bounding box center [809, 831] width 124 height 77
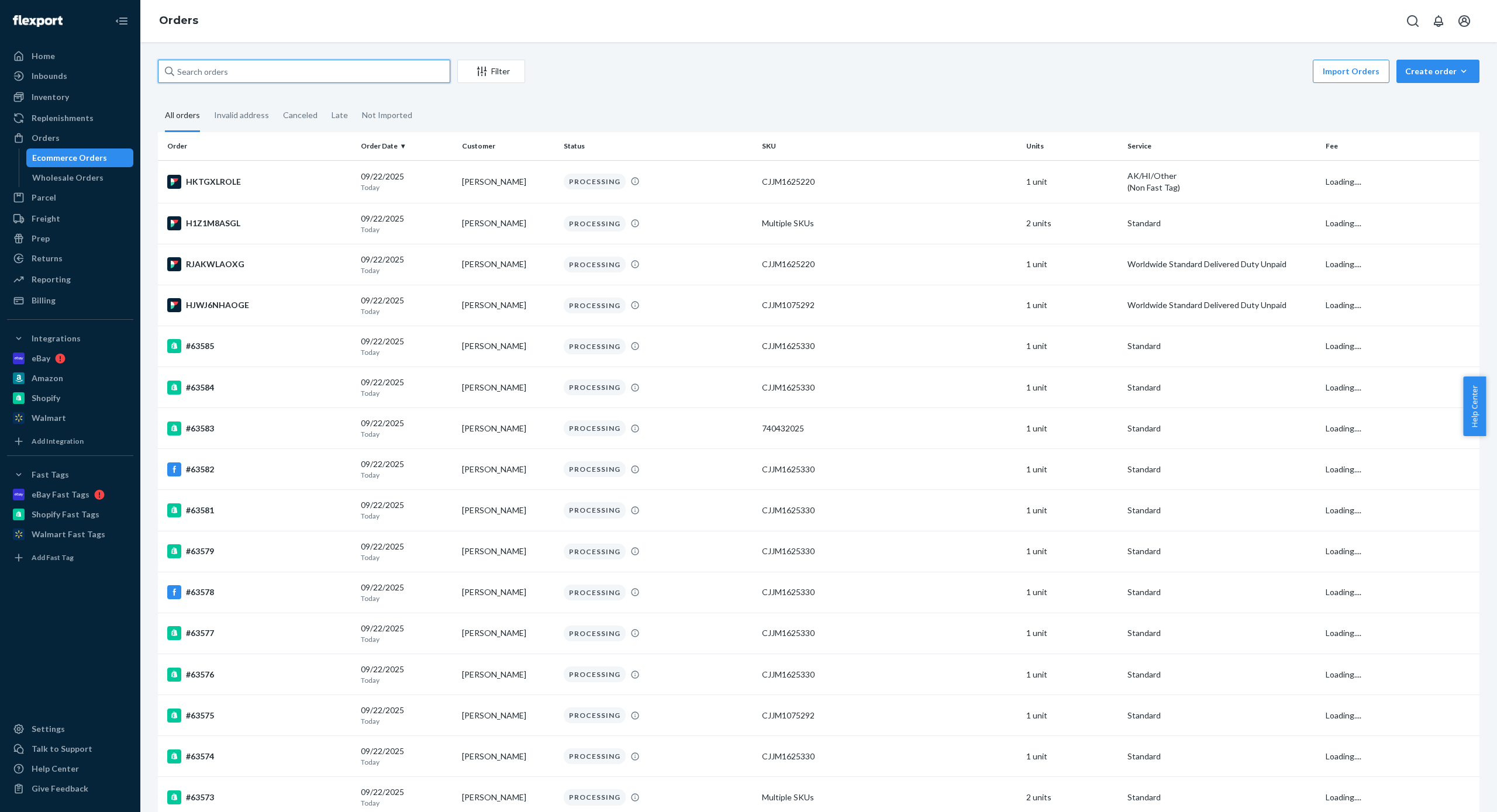
paste input "[PERSON_NAME] [STREET_ADDRESS][PERSON_NAME] [PHONE_NUMBER]"
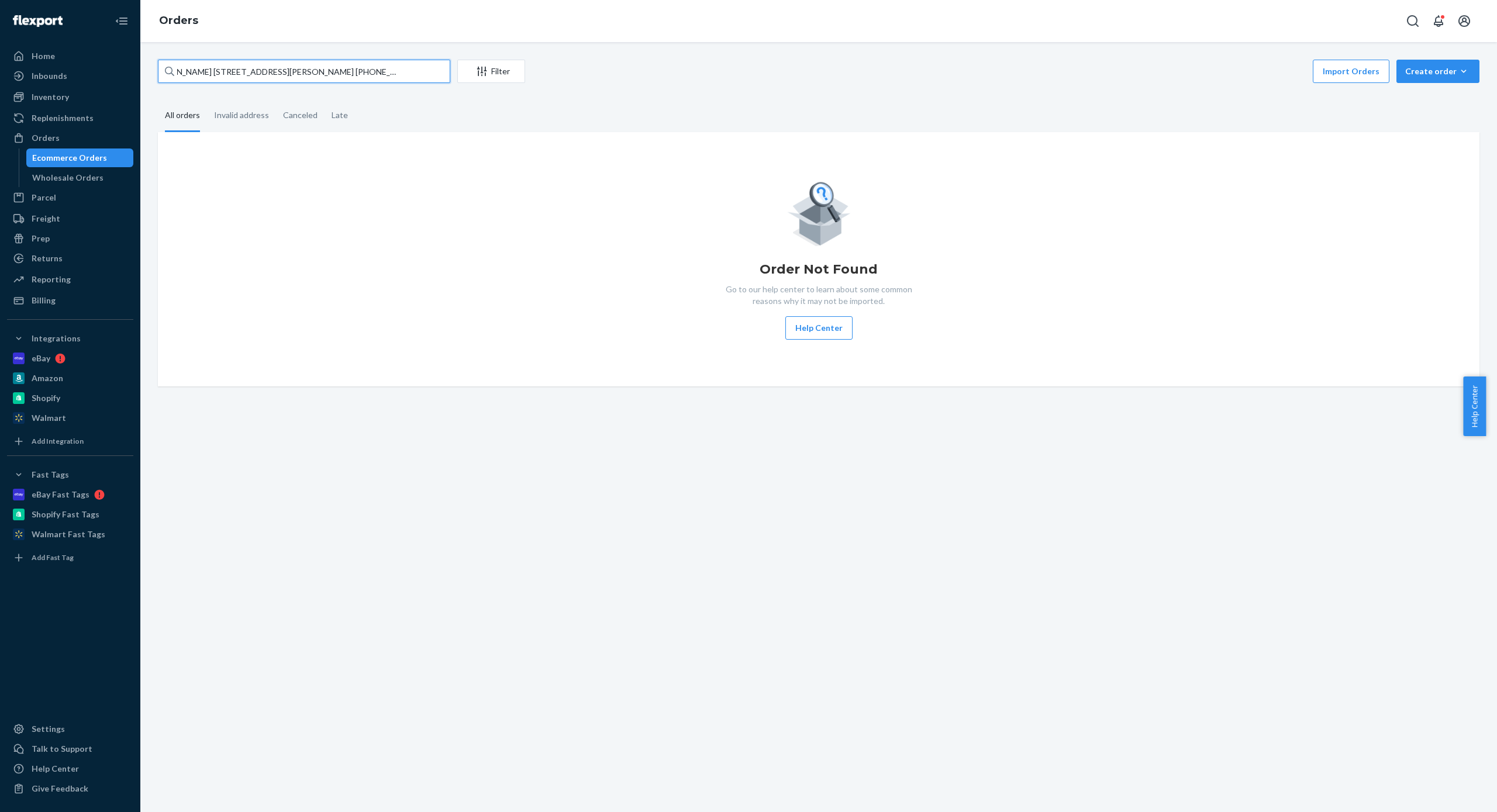
type input "[PERSON_NAME] [STREET_ADDRESS][PERSON_NAME] [PHONE_NUMBER]"
click at [323, 75] on input "[PERSON_NAME] [STREET_ADDRESS][PERSON_NAME] [PHONE_NUMBER]" at bounding box center [304, 71] width 292 height 23
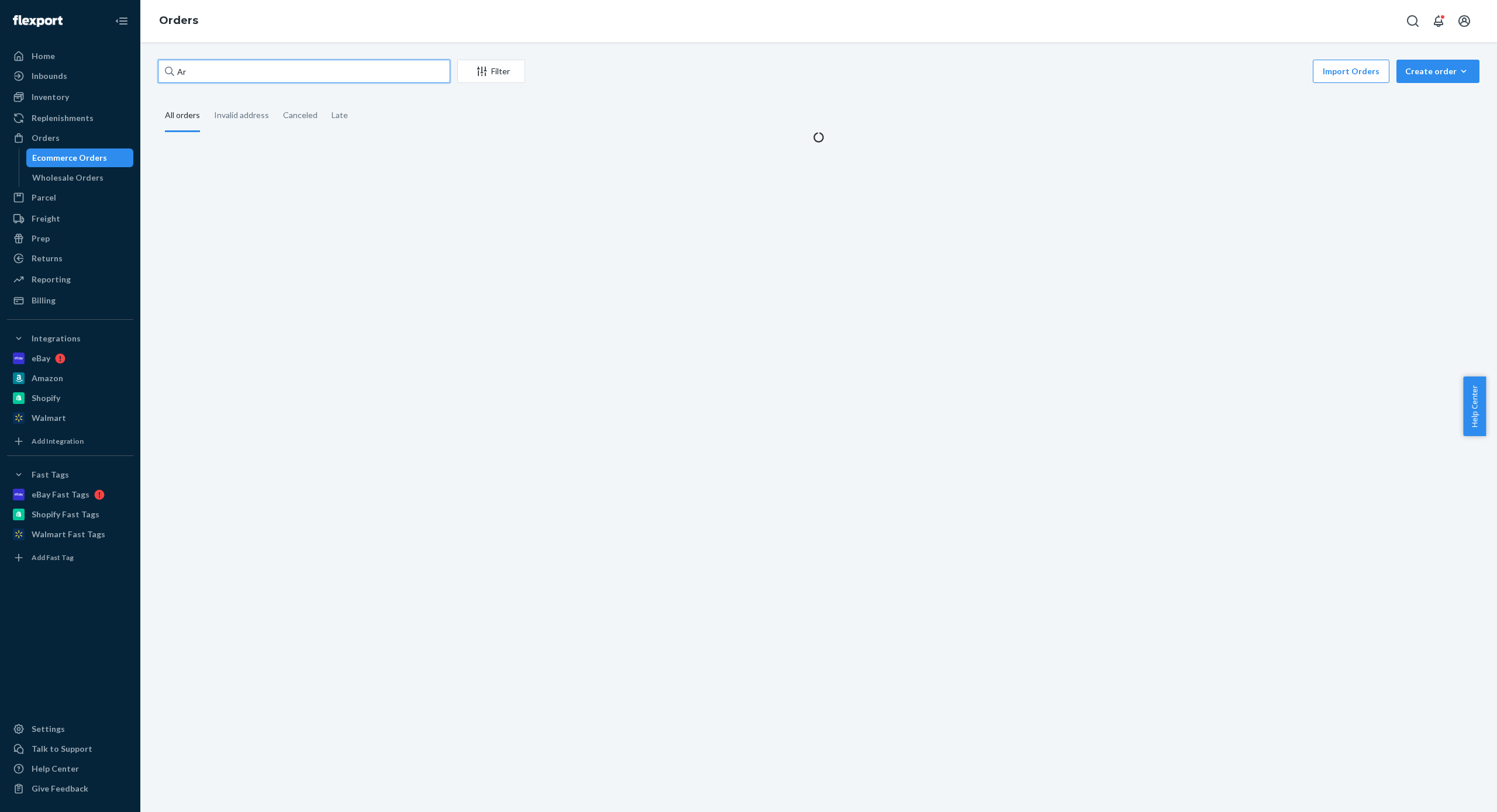
type input "A"
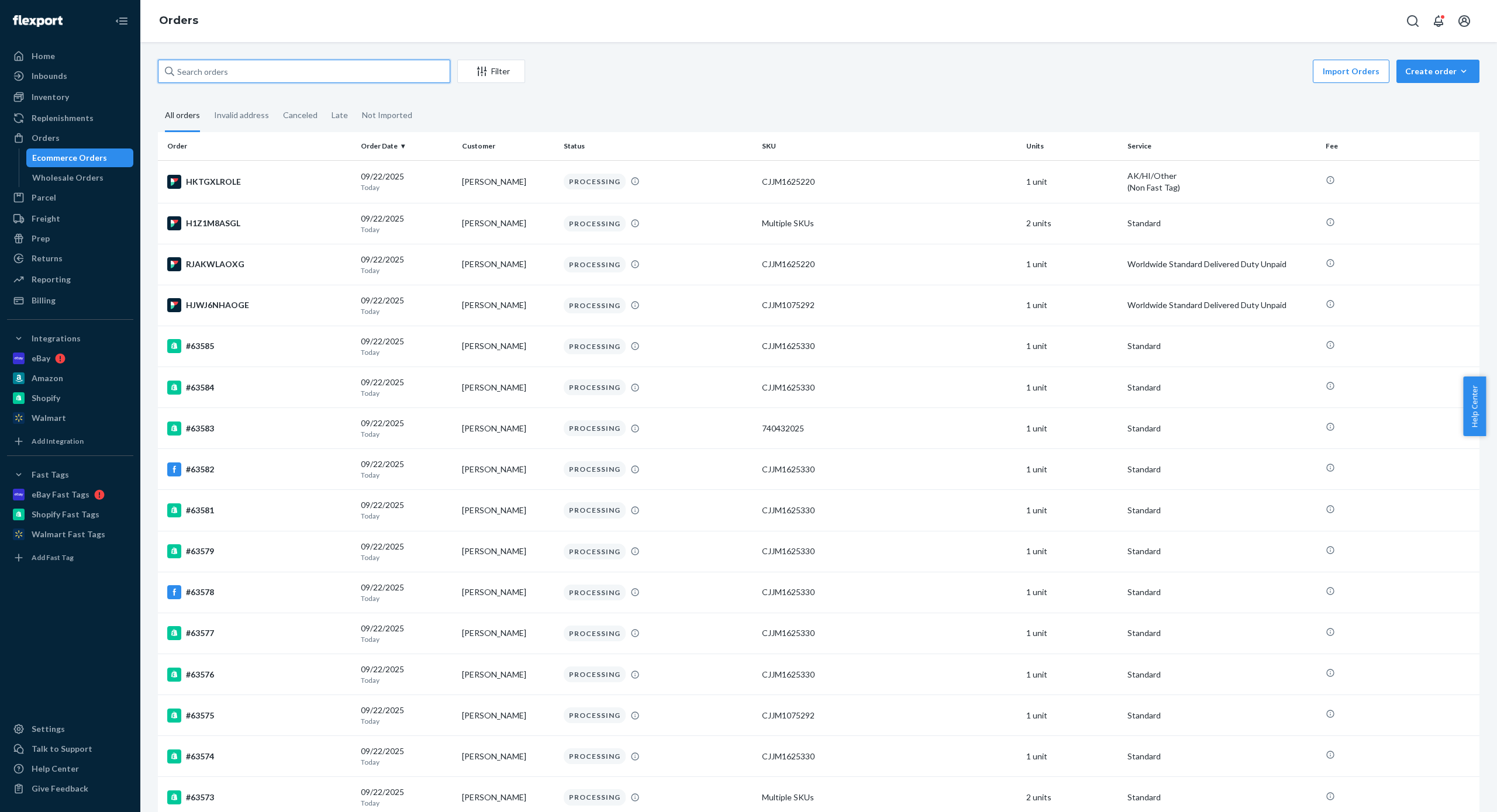
click at [303, 75] on input "text" at bounding box center [304, 71] width 292 height 23
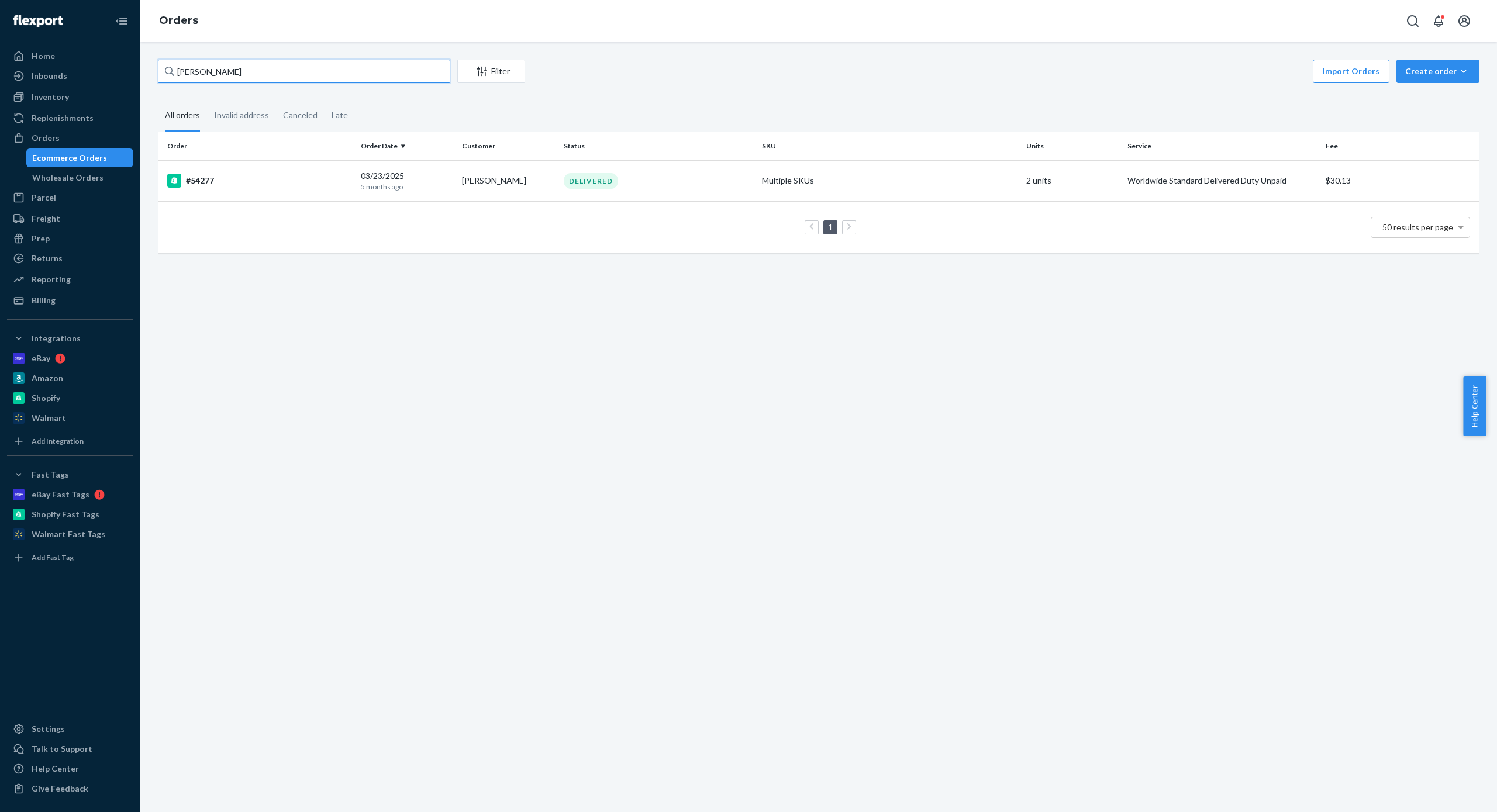
type input "[PERSON_NAME]"
click at [799, 81] on div "Import Orders Create order Ecommerce order Removal order" at bounding box center [1005, 73] width 948 height 27
click at [1428, 74] on div "Create order" at bounding box center [1438, 71] width 66 height 12
click at [1448, 99] on span "Ecommerce order" at bounding box center [1445, 99] width 73 height 8
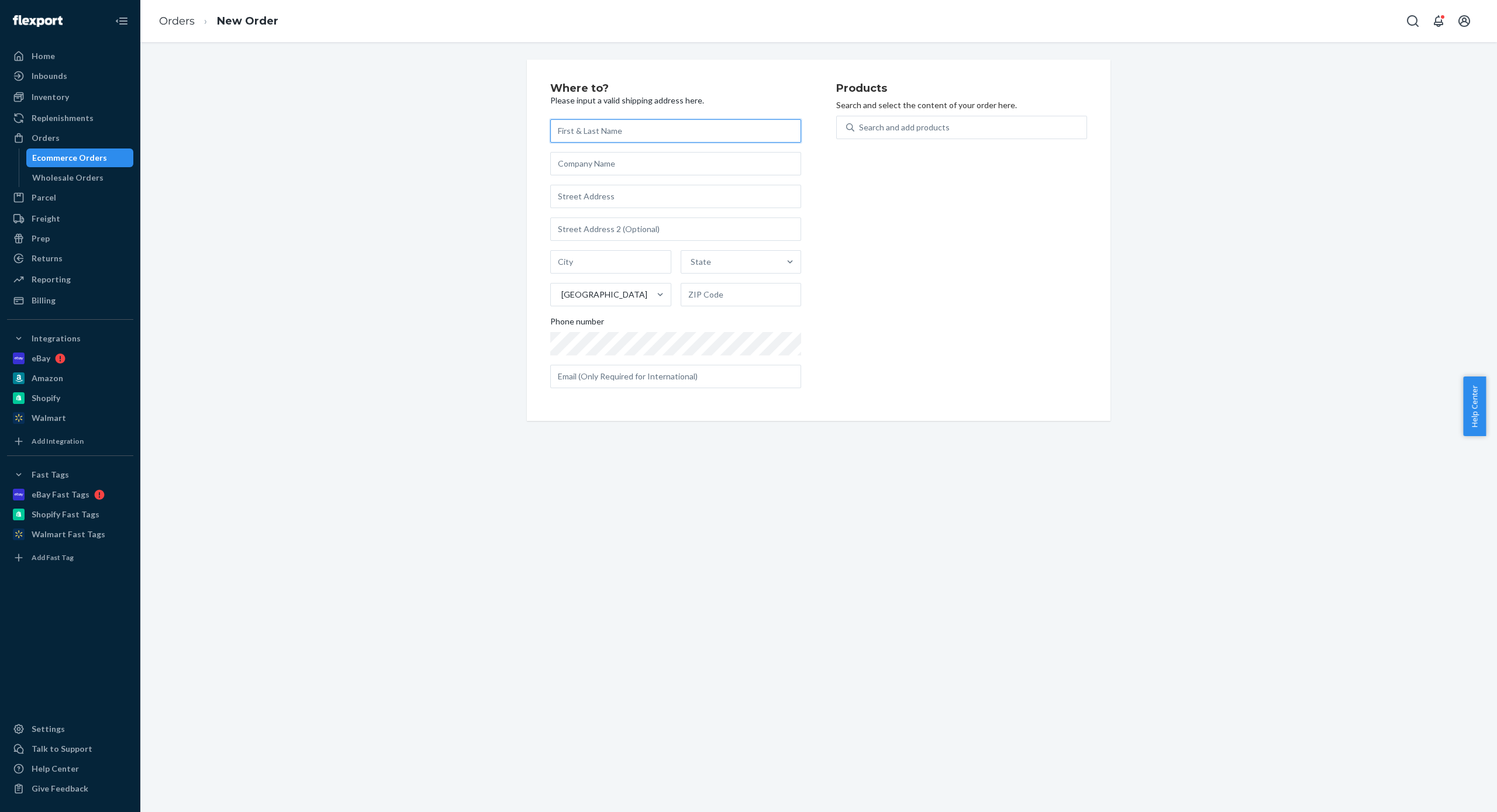
click at [656, 131] on input "text" at bounding box center [675, 131] width 251 height 23
paste input "[PERSON_NAME] [STREET_ADDRESS][PERSON_NAME] [PHONE_NUMBER]"
type input "[PERSON_NAME] [STREET_ADDRESS][PERSON_NAME] [PHONE_NUMBER]"
click at [874, 123] on div "Search and add products" at bounding box center [905, 127] width 91 height 12
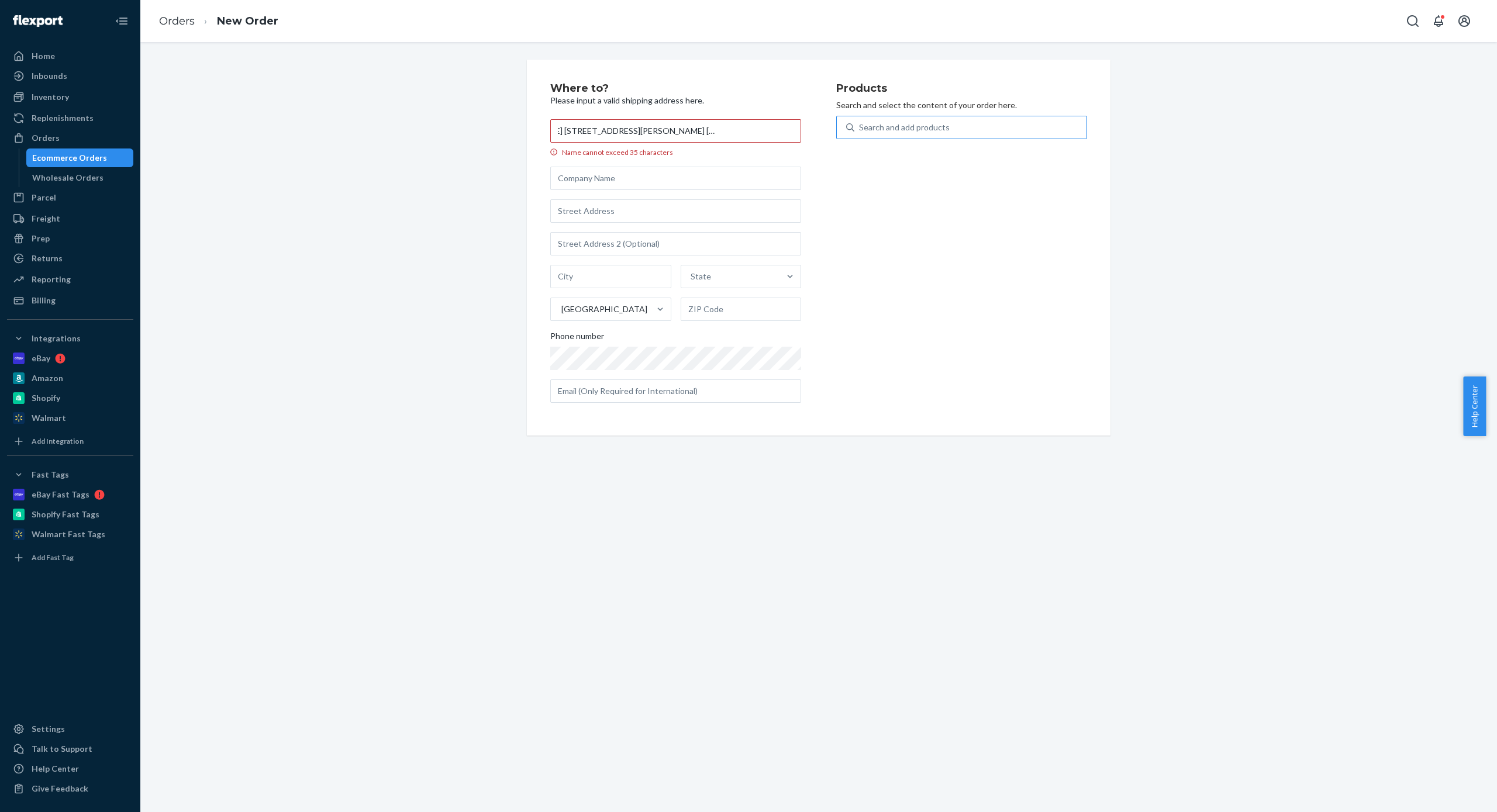
click at [861, 123] on input "Search and add products" at bounding box center [860, 127] width 1 height 12
type input "arm"
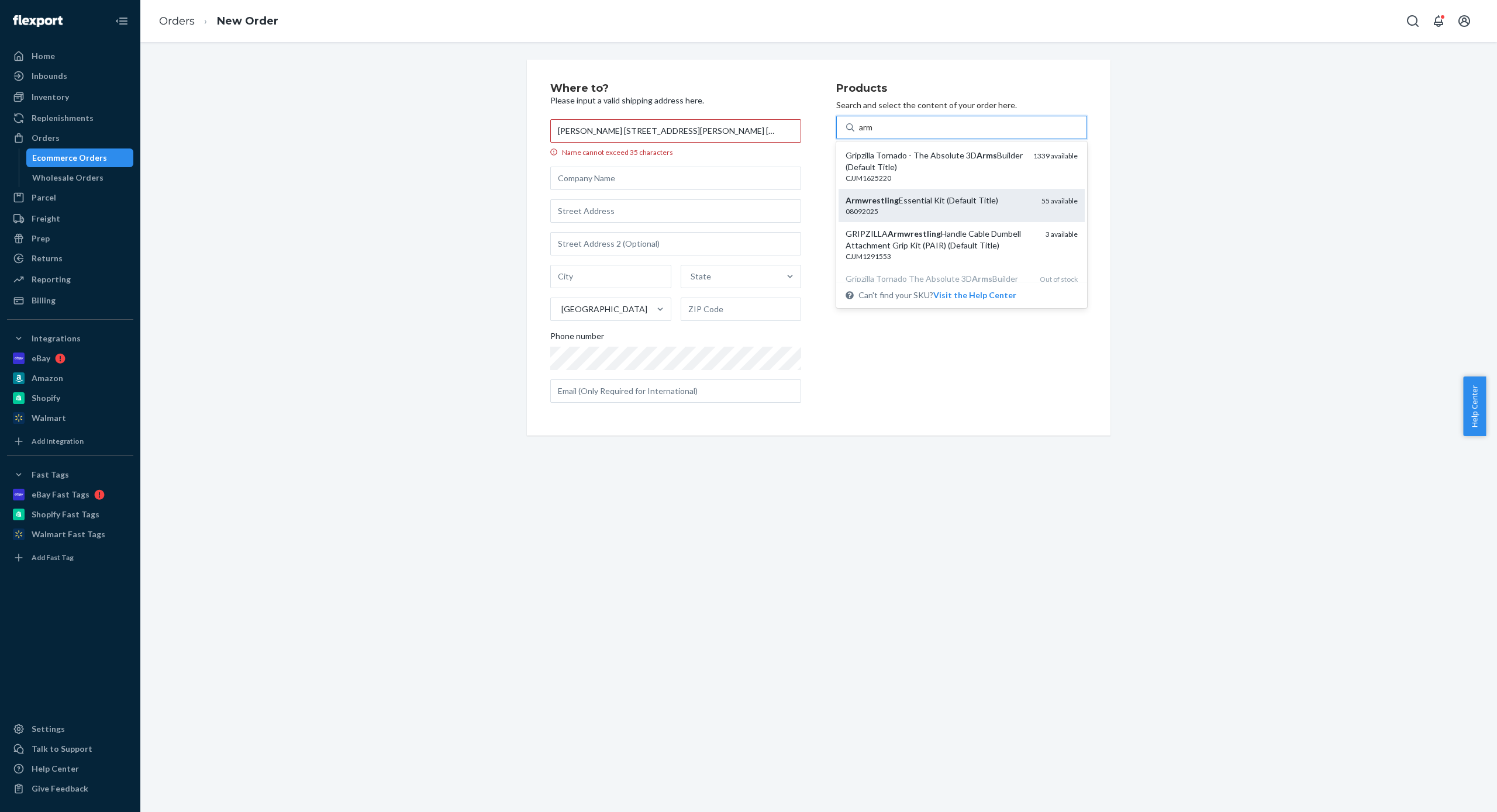
click at [882, 213] on div "08092025" at bounding box center [938, 211] width 186 height 10
click at [874, 133] on input "arm" at bounding box center [866, 127] width 15 height 12
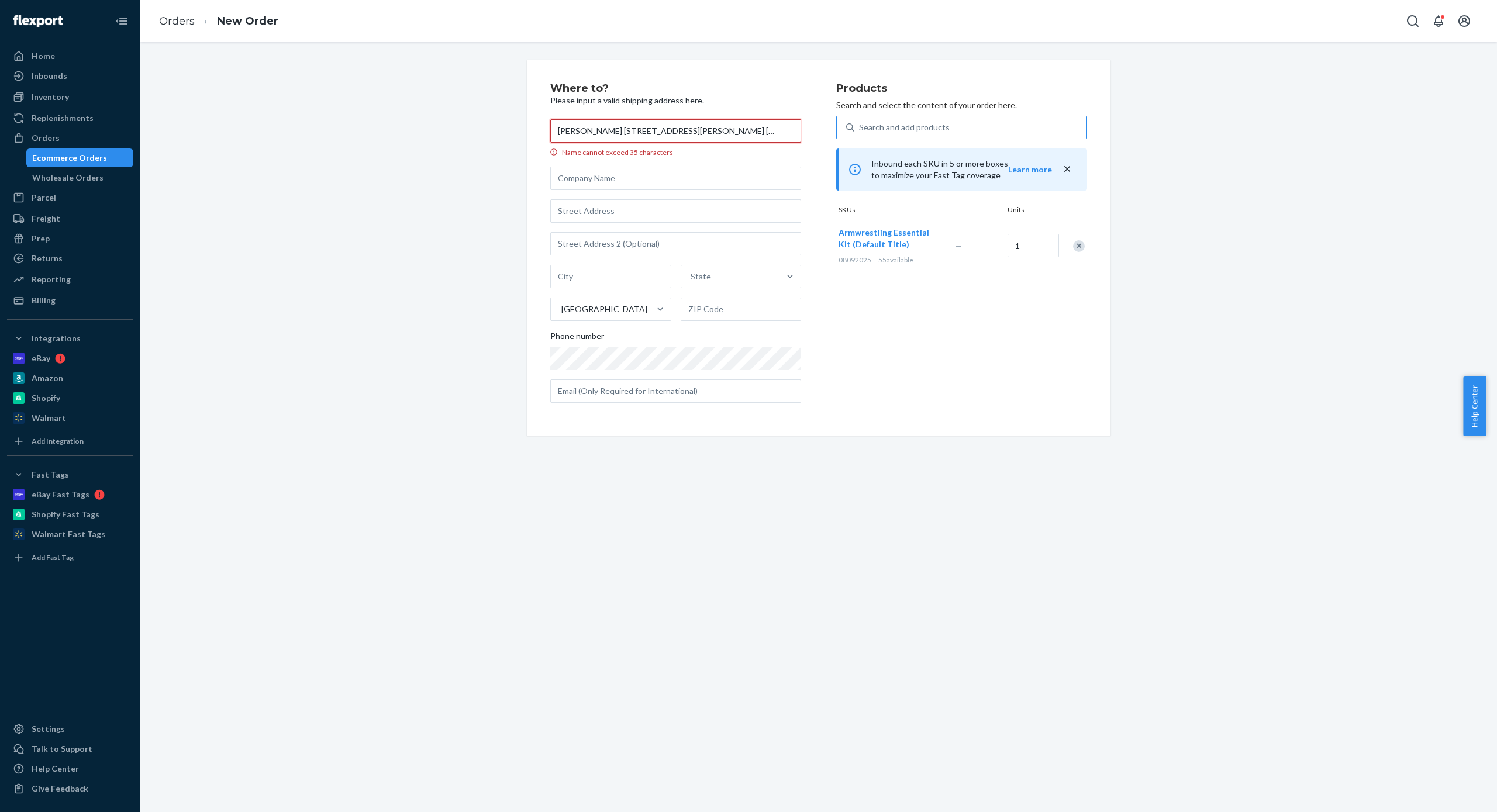
click at [737, 134] on input "[PERSON_NAME] [STREET_ADDRESS][PERSON_NAME] [PHONE_NUMBER]" at bounding box center [675, 131] width 251 height 23
drag, startPoint x: 777, startPoint y: 132, endPoint x: 602, endPoint y: 140, distance: 175.2
click at [602, 140] on input "[PERSON_NAME] [STREET_ADDRESS][PERSON_NAME] [PHONE_NUMBER]" at bounding box center [675, 131] width 251 height 23
type input "[PERSON_NAME]"
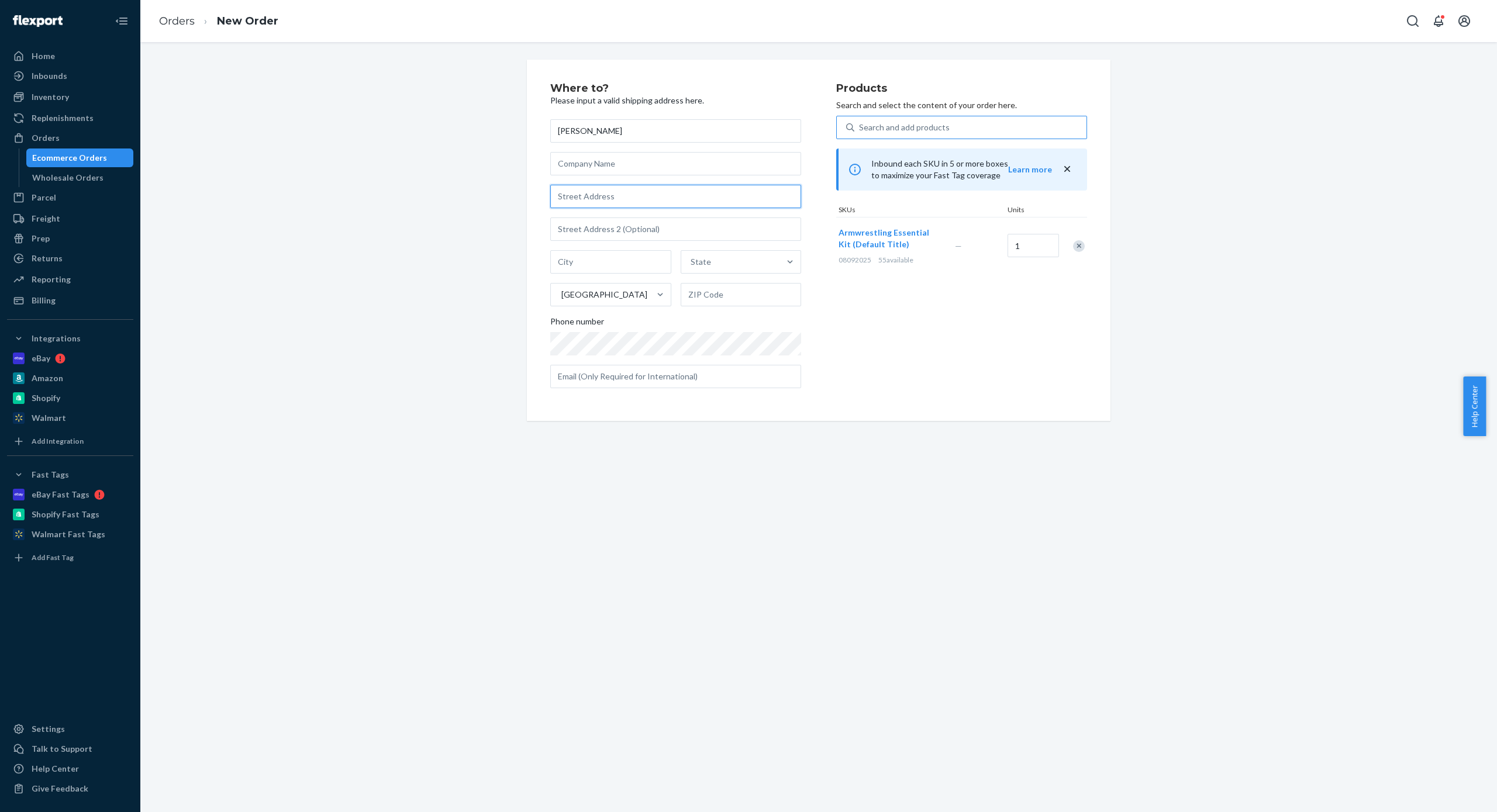
drag, startPoint x: 605, startPoint y: 191, endPoint x: 623, endPoint y: 196, distance: 18.7
click at [606, 191] on input "text" at bounding box center [675, 197] width 251 height 23
paste input "[STREET_ADDRESS][PERSON_NAME] [PHONE_NUMBER]"
drag, startPoint x: 708, startPoint y: 197, endPoint x: 857, endPoint y: 187, distance: 149.3
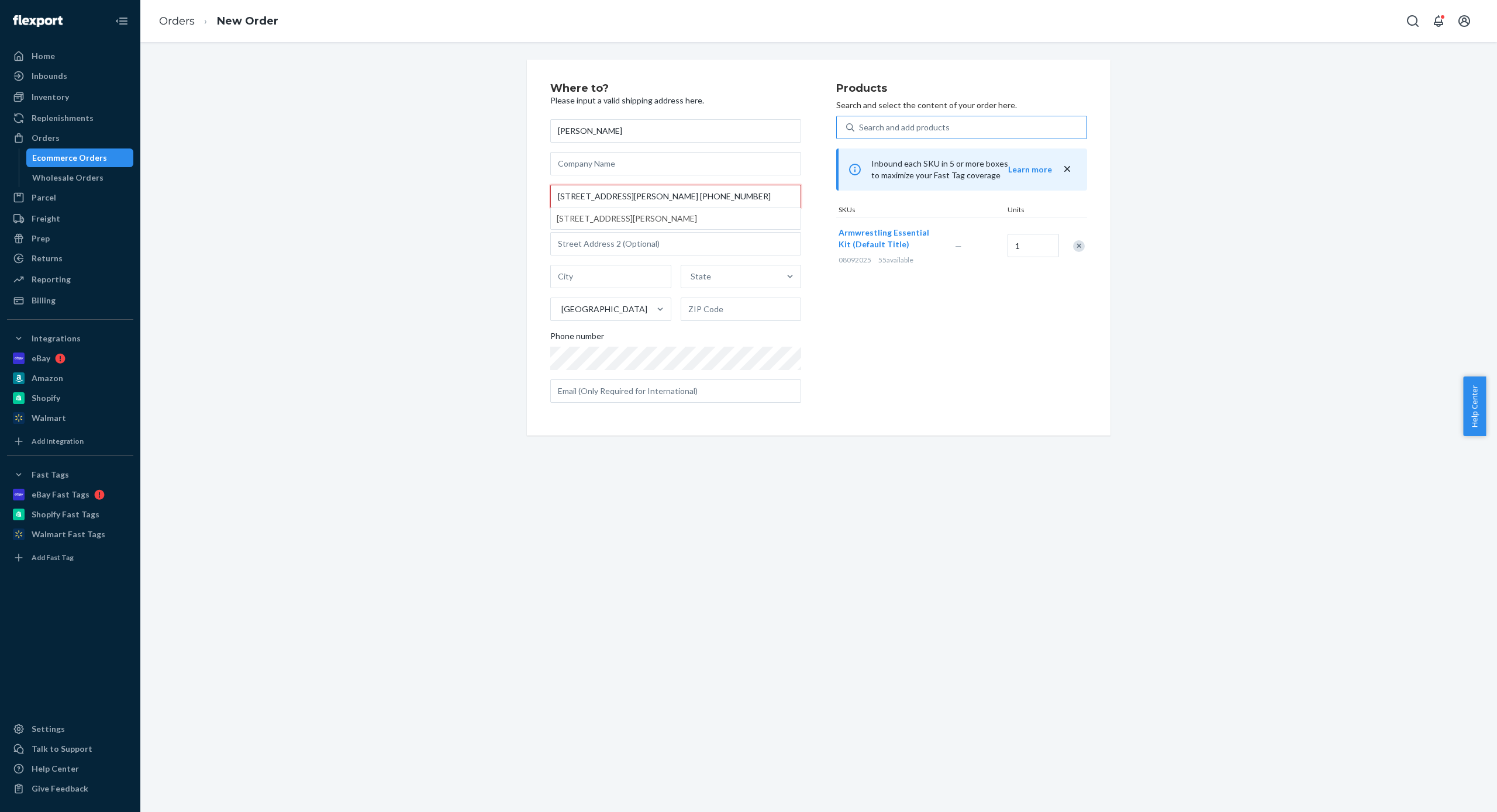
click at [857, 187] on div "Where to? Please input a valid shipping address here. [PERSON_NAME] [STREET_ADD…" at bounding box center [818, 247] width 537 height 329
type input "[STREET_ADDRESS][PERSON_NAME]"
click at [544, 355] on div "Where to? Please input a valid shipping address here. [PERSON_NAME] [STREET_ADD…" at bounding box center [818, 247] width 584 height 376
click at [574, 249] on input "text" at bounding box center [675, 243] width 251 height 23
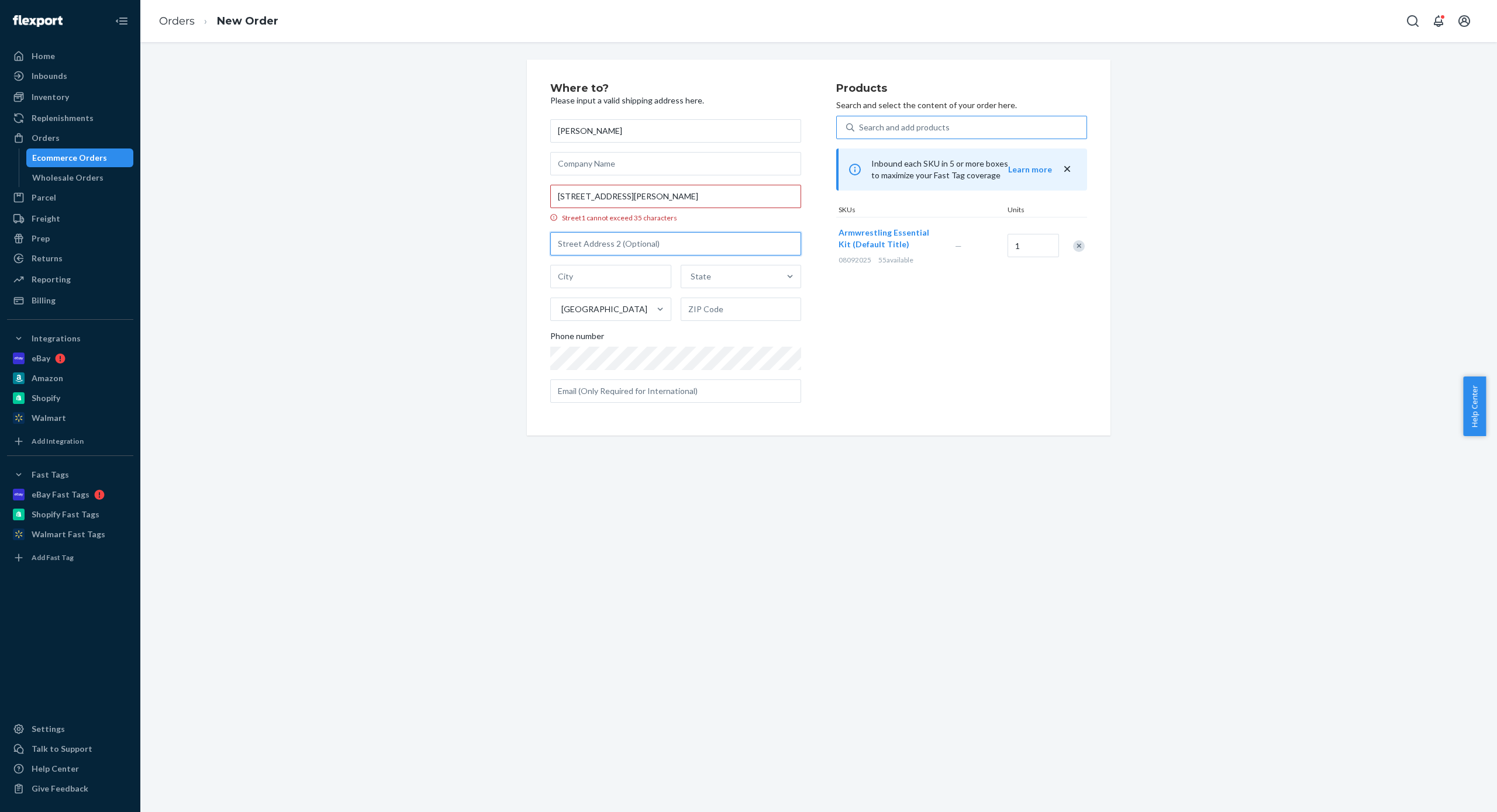
paste input "[PHONE_NUMBER]"
drag, startPoint x: 566, startPoint y: 243, endPoint x: 590, endPoint y: 241, distance: 24.1
click at [590, 241] on input "[PHONE_NUMBER]" at bounding box center [675, 243] width 251 height 23
drag, startPoint x: 631, startPoint y: 240, endPoint x: 563, endPoint y: 249, distance: 68.6
click at [563, 249] on input "[PHONE_NUMBER]" at bounding box center [675, 243] width 251 height 23
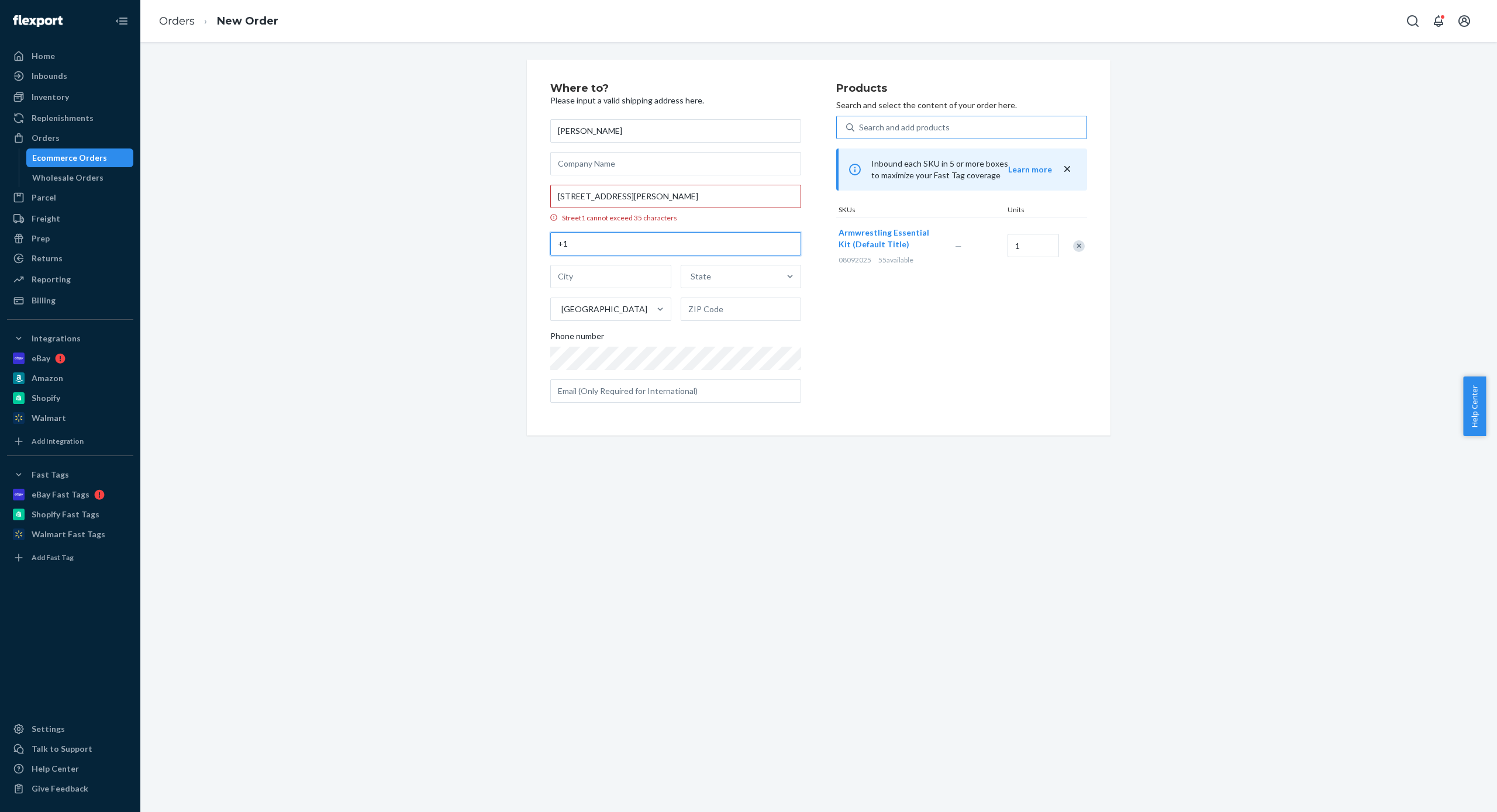
type input "+1"
click at [518, 358] on div "Where to? Please input a valid shipping address here. [PERSON_NAME] [STREET_ADD…" at bounding box center [819, 247] width 601 height 376
click at [627, 241] on input "+1" at bounding box center [675, 243] width 251 height 23
drag, startPoint x: 426, startPoint y: 249, endPoint x: 420, endPoint y: 249, distance: 6.0
click at [420, 249] on div "Where to? Please input a valid shipping address here. [PERSON_NAME] [STREET_ADD…" at bounding box center [819, 247] width 1339 height 376
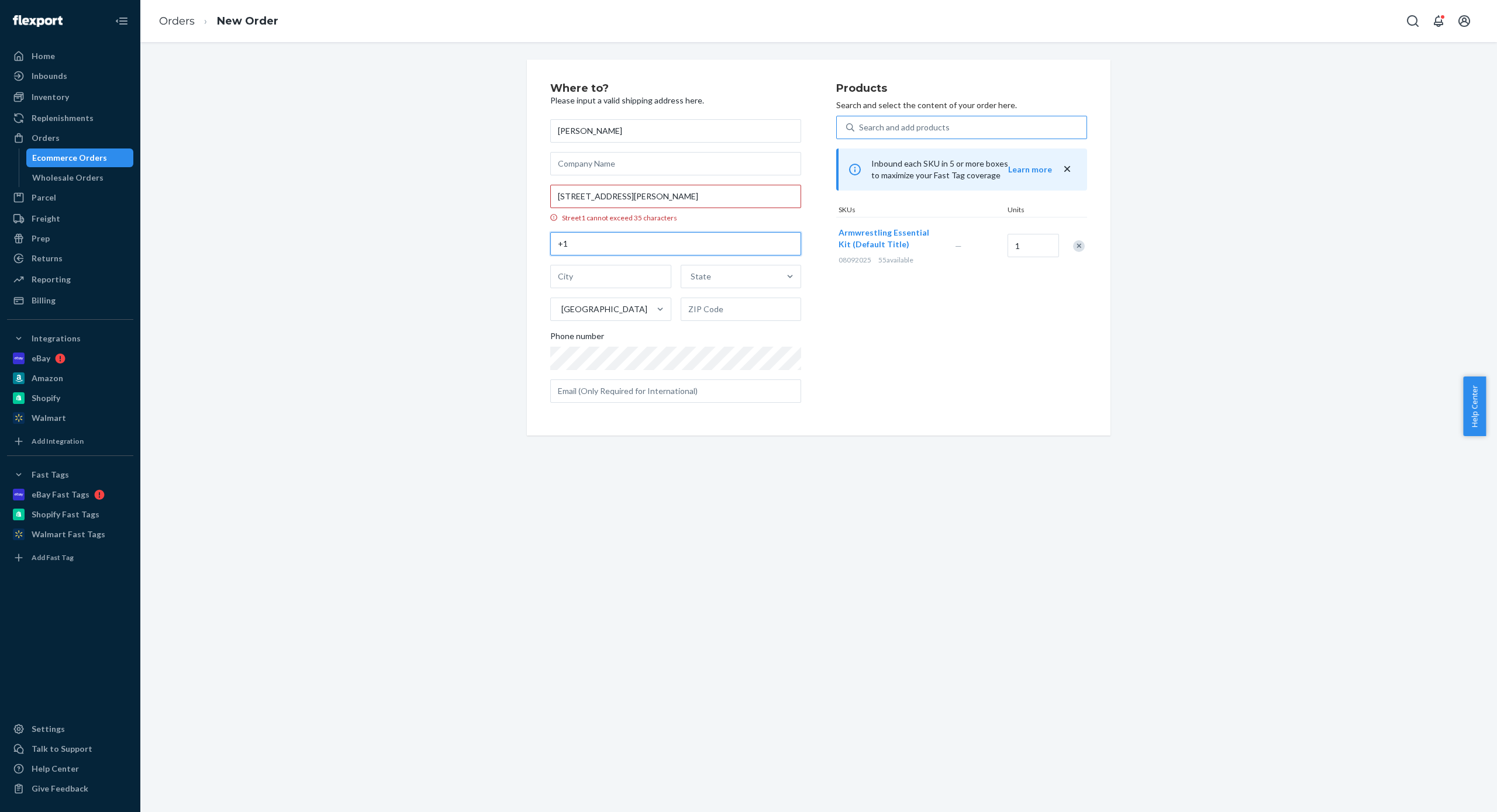
click at [634, 244] on input "+1" at bounding box center [675, 243] width 251 height 23
click at [723, 195] on input "[STREET_ADDRESS][PERSON_NAME]" at bounding box center [675, 197] width 251 height 23
click at [594, 200] on input "[STREET_ADDRESS][PERSON_NAME]" at bounding box center [675, 197] width 251 height 23
click at [633, 199] on input "[STREET_ADDRESS][PERSON_NAME]" at bounding box center [675, 197] width 251 height 23
paste input "Rue GariépyL'Ange-[GEOGRAPHIC_DATA], [GEOGRAPHIC_DATA] G0A 2K0, [GEOGRAPHIC_DAT…"
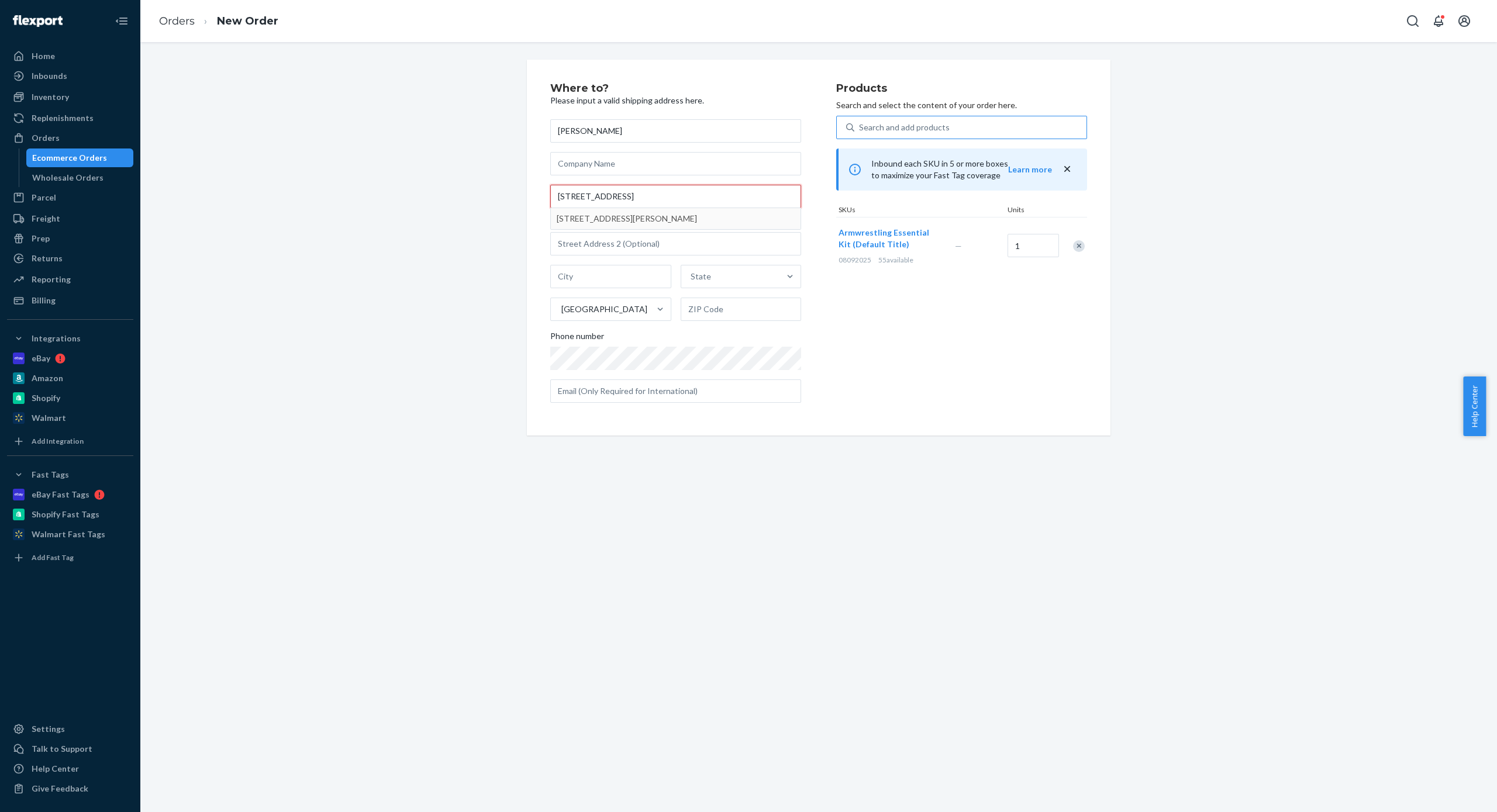
type input "[STREET_ADDRESS]"
type input "L'Ange-Gardien"
type input "G0A 2K0"
type input "[STREET_ADDRESS][PERSON_NAME]"
click at [891, 357] on div "Products Search and select the content of your order here. Search and add produ…" at bounding box center [962, 240] width 251 height 314
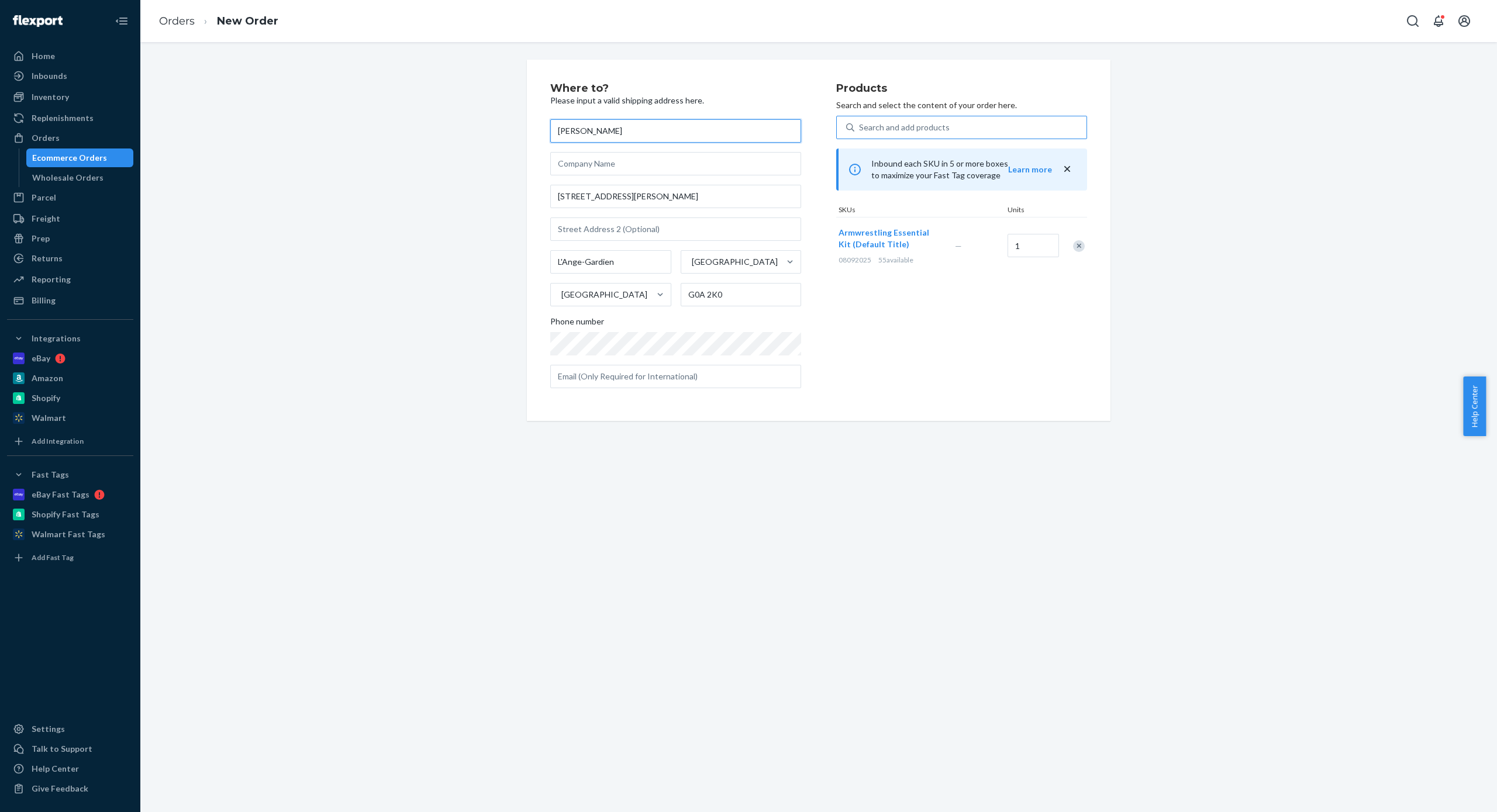
click at [636, 138] on input "[PERSON_NAME]" at bounding box center [675, 131] width 251 height 23
click at [651, 386] on input "text" at bounding box center [675, 376] width 251 height 23
paste input "[EMAIL_ADDRESS][DOMAIN_NAME]"
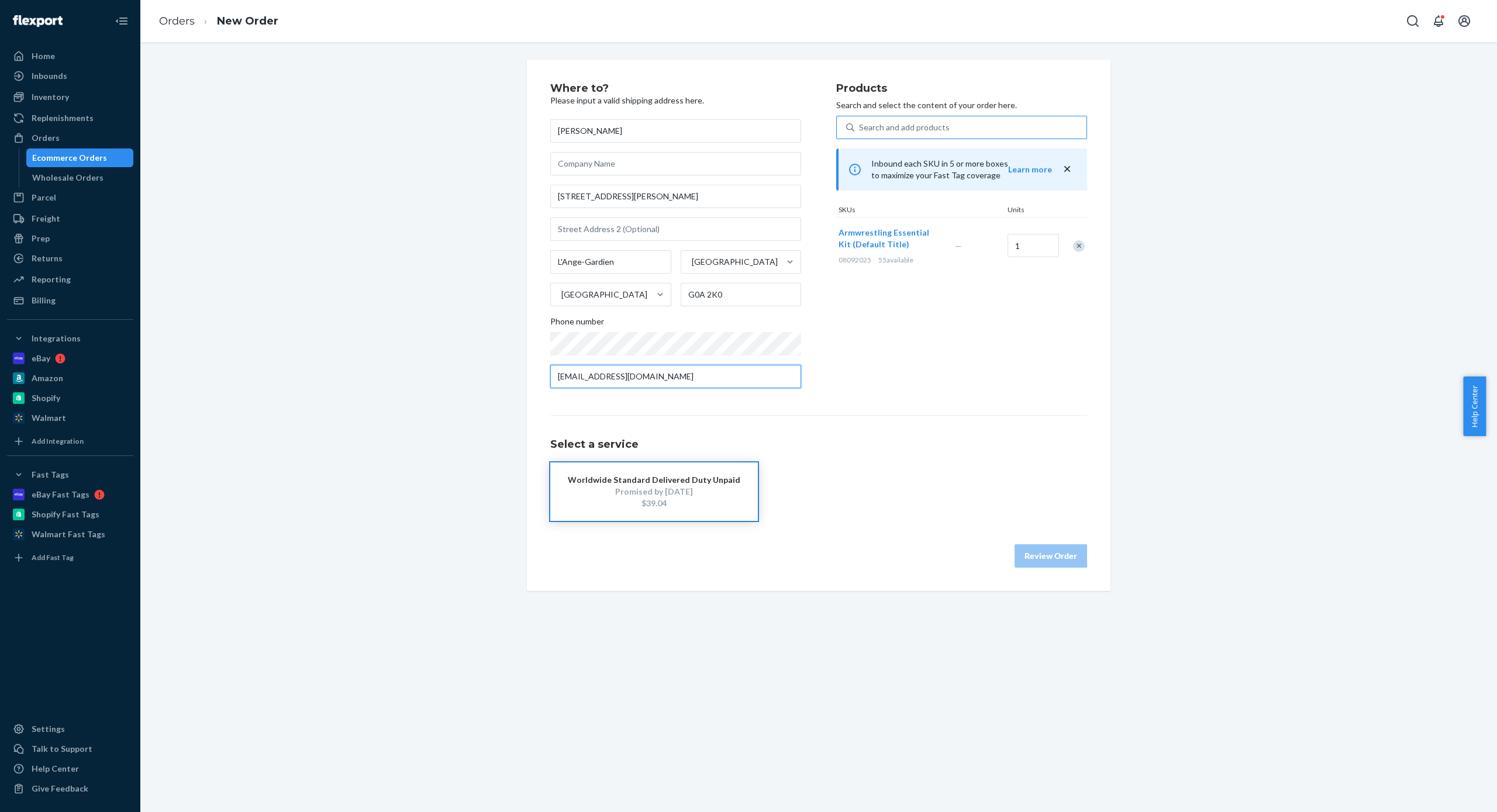
type input "[EMAIL_ADDRESS][DOMAIN_NAME]"
click at [669, 492] on div "Promised by [DATE]" at bounding box center [654, 491] width 173 height 12
click at [1027, 554] on button "Review Order" at bounding box center [1051, 556] width 73 height 23
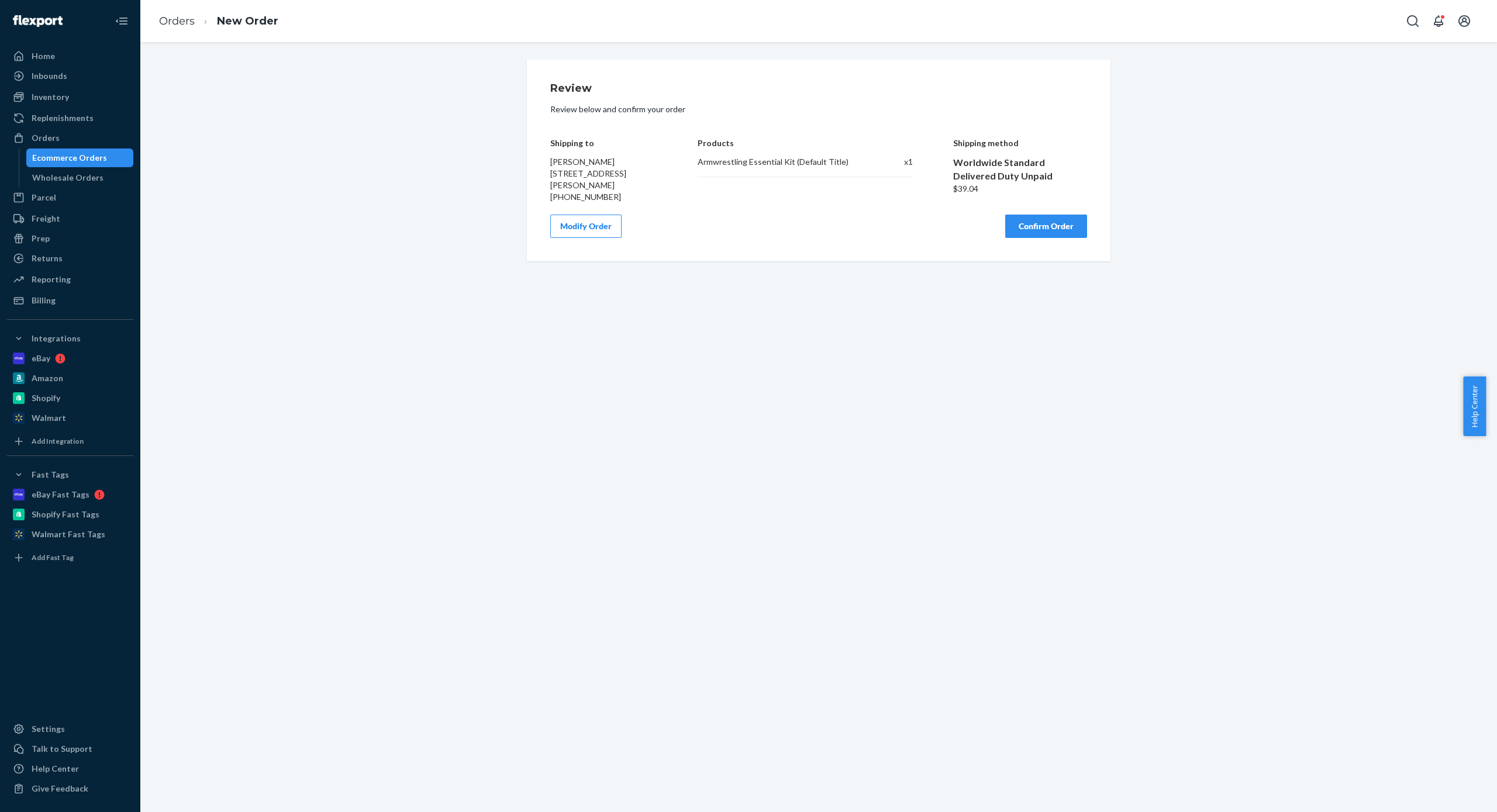
click at [1042, 227] on button "Confirm Order" at bounding box center [1046, 226] width 82 height 23
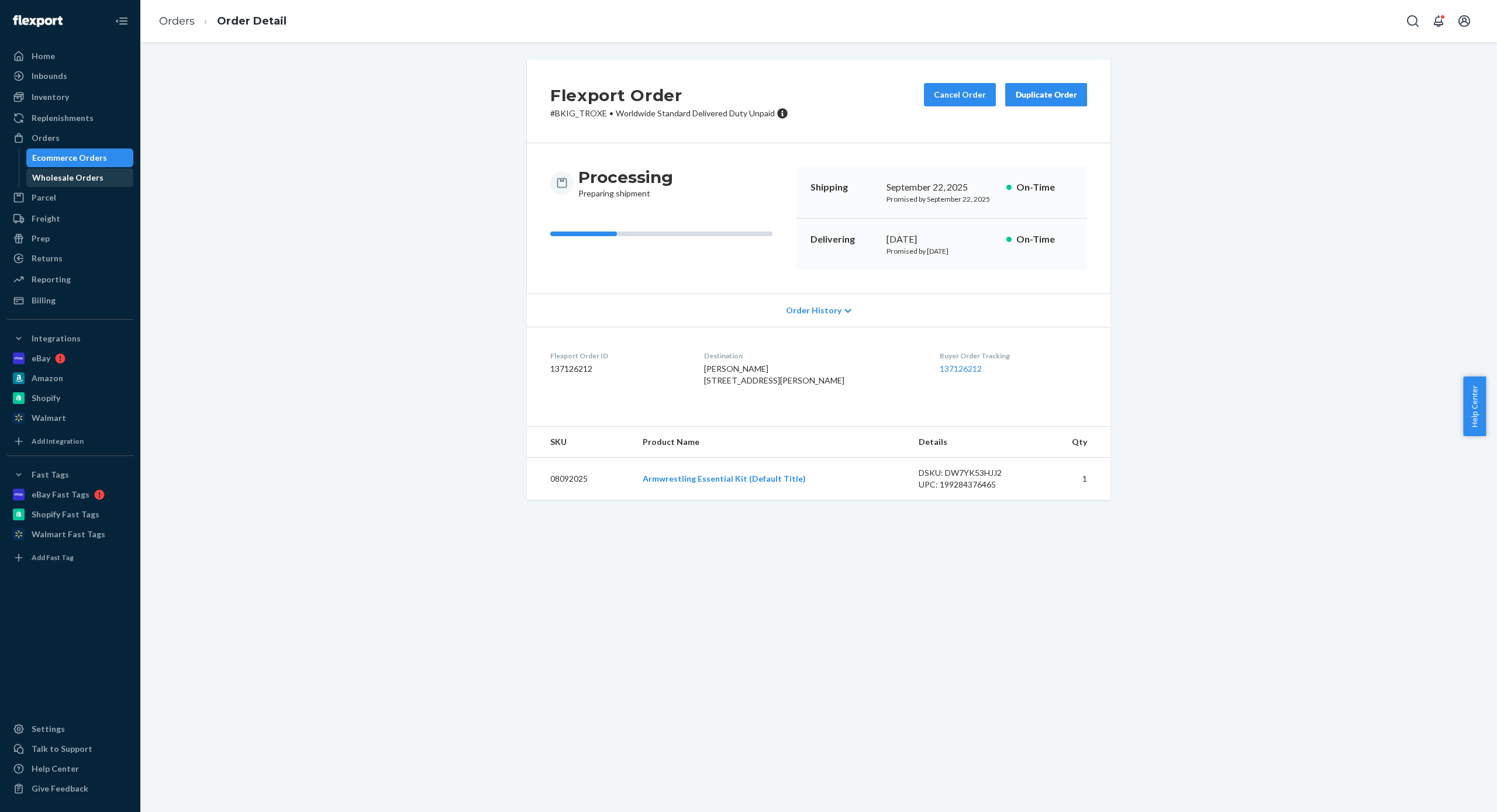
click at [67, 169] on div "Wholesale Orders" at bounding box center [80, 177] width 105 height 16
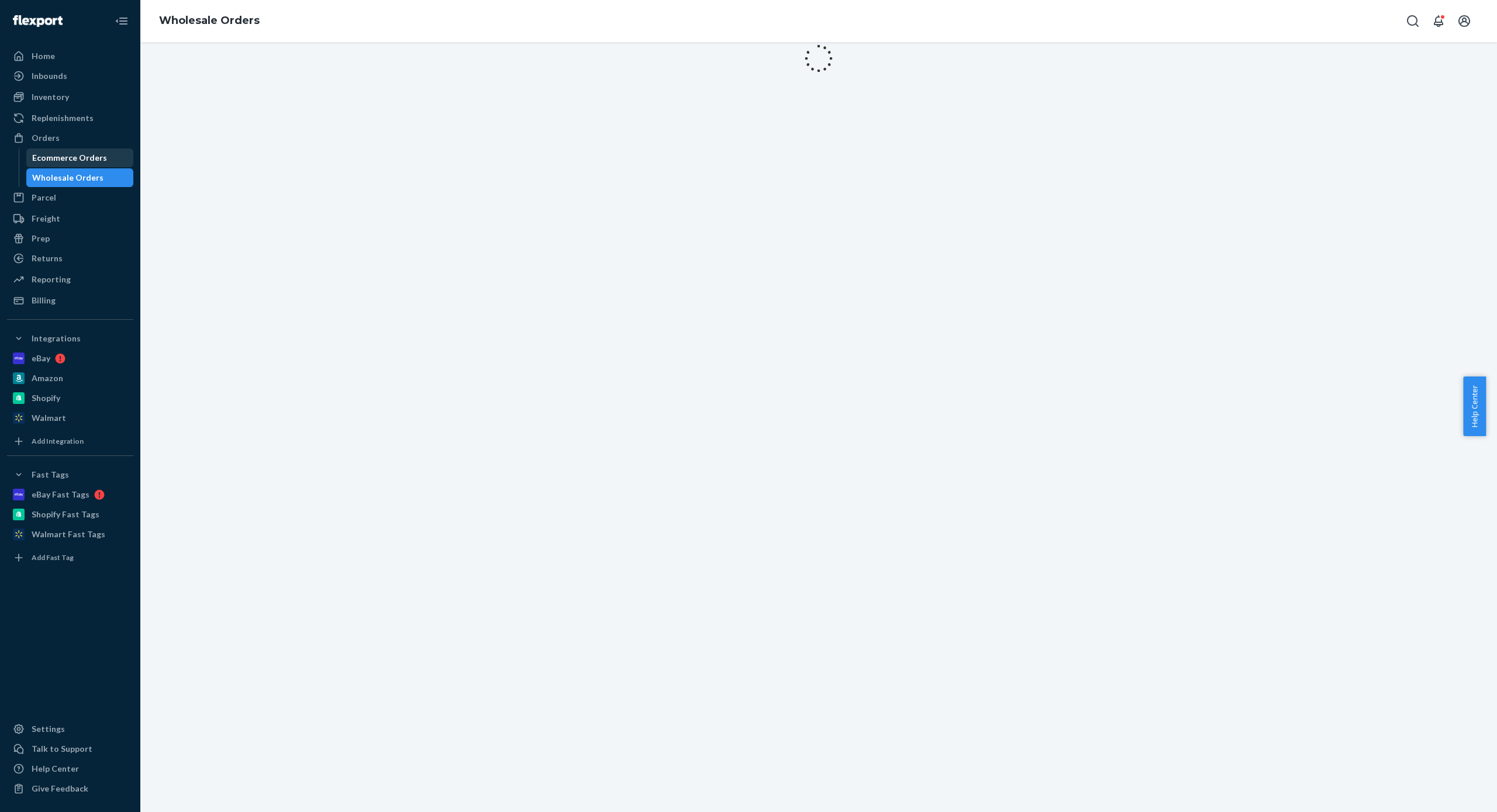
click at [72, 164] on div "Ecommerce Orders" at bounding box center [80, 158] width 105 height 16
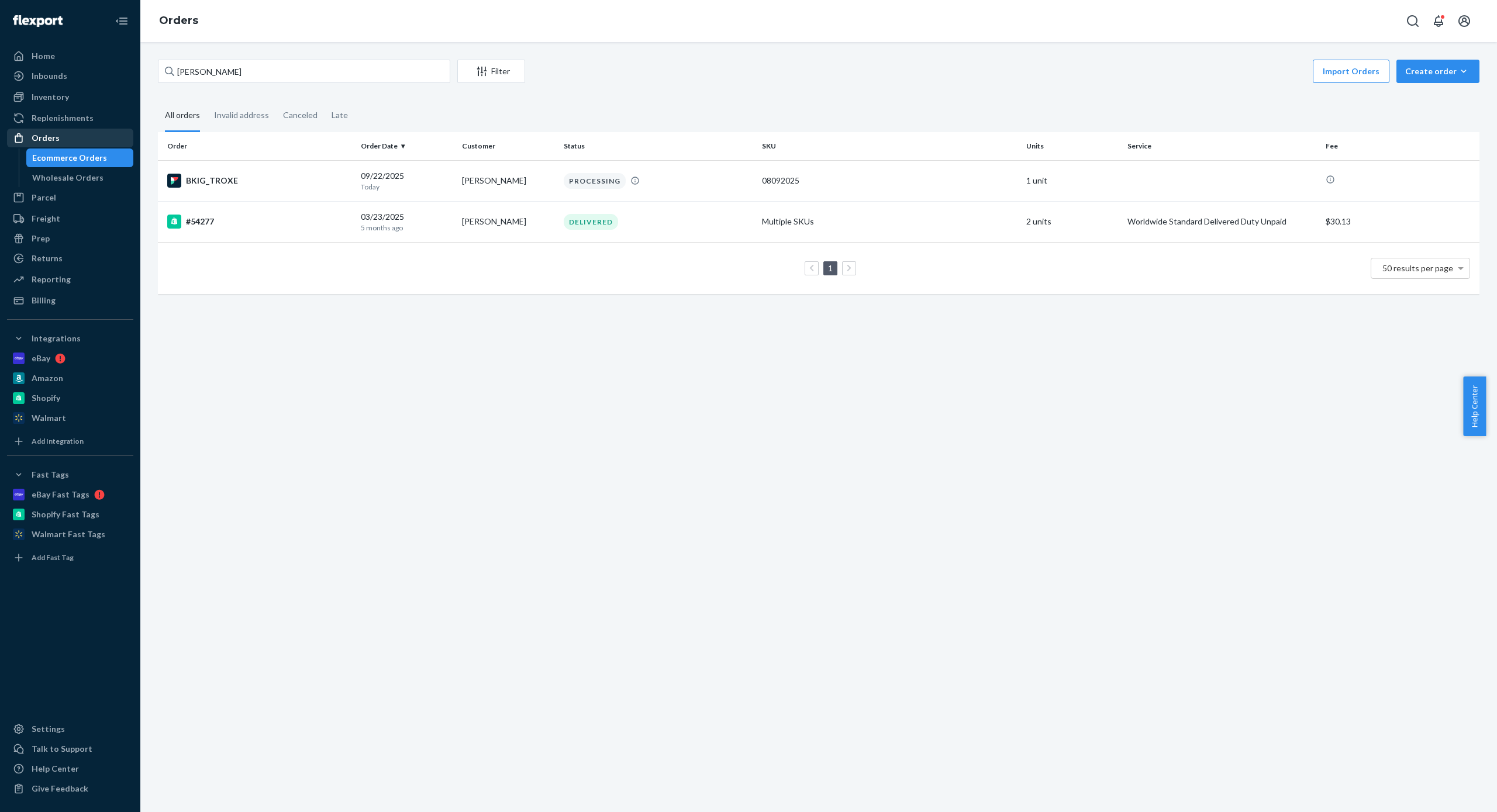
click at [46, 137] on div "Orders" at bounding box center [45, 138] width 28 height 12
click at [65, 117] on div "Replenishments" at bounding box center [62, 118] width 62 height 12
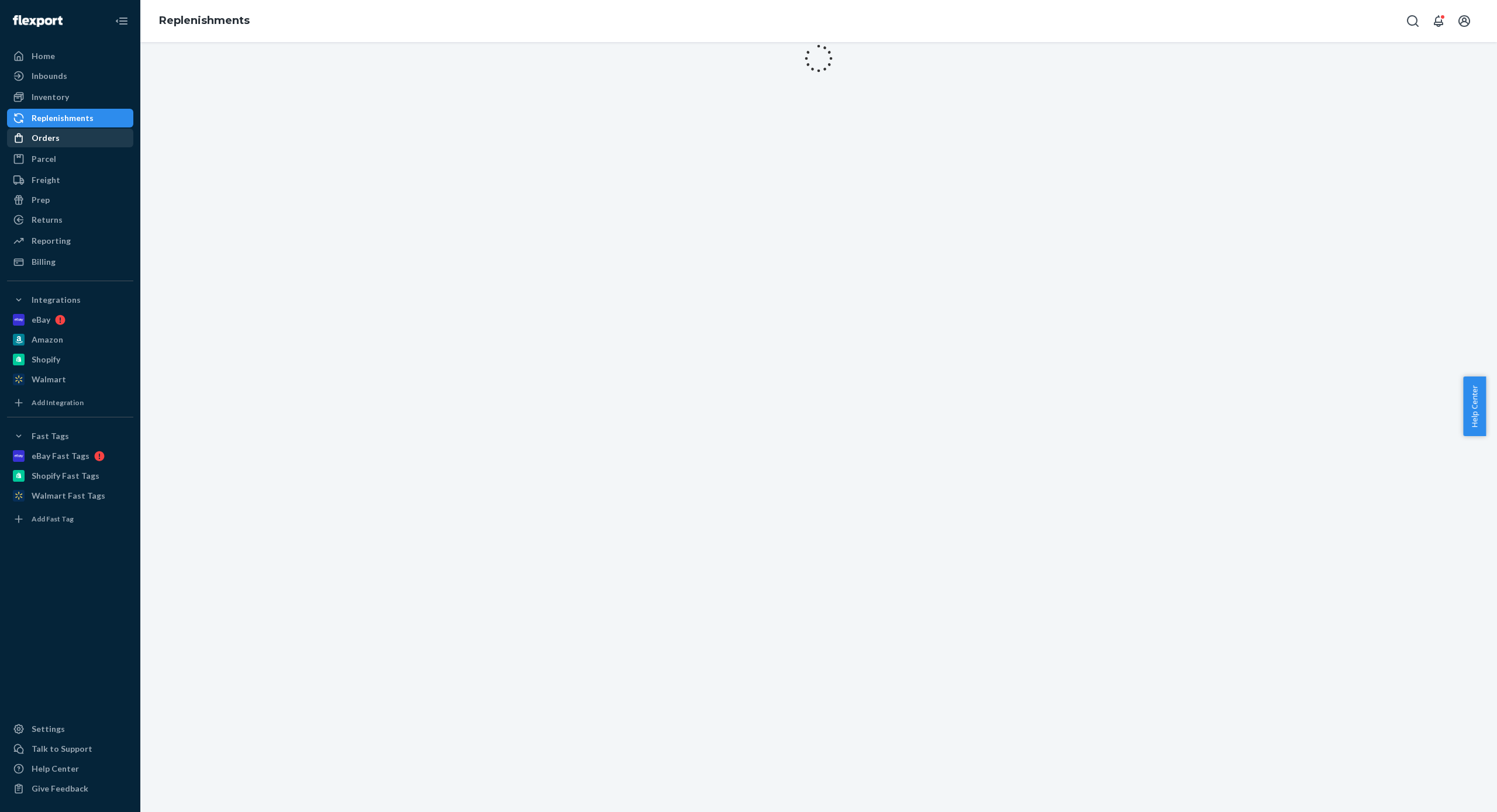
click at [65, 140] on div "Orders" at bounding box center [70, 138] width 124 height 16
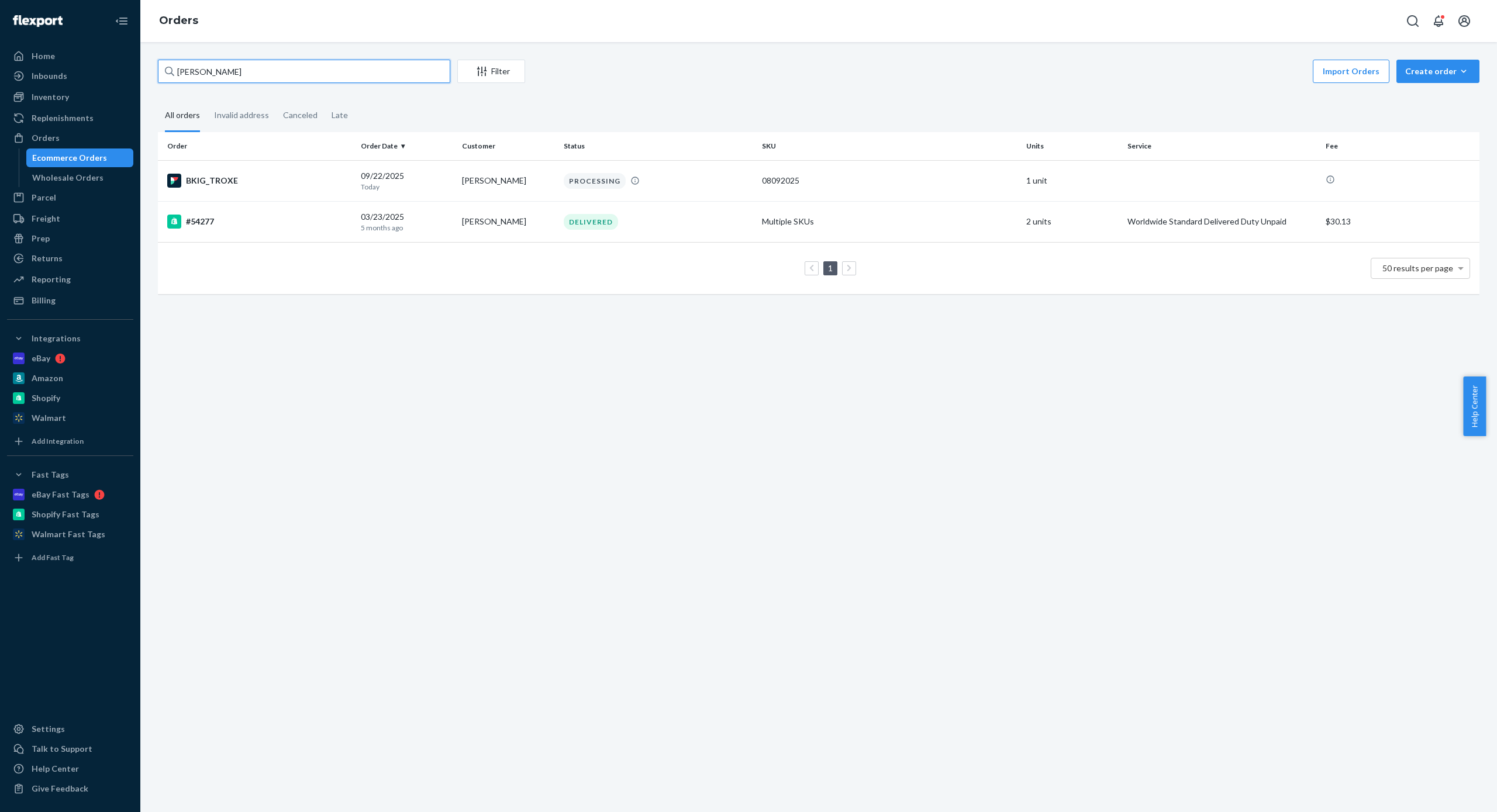
click at [240, 64] on input "[PERSON_NAME]" at bounding box center [304, 71] width 292 height 23
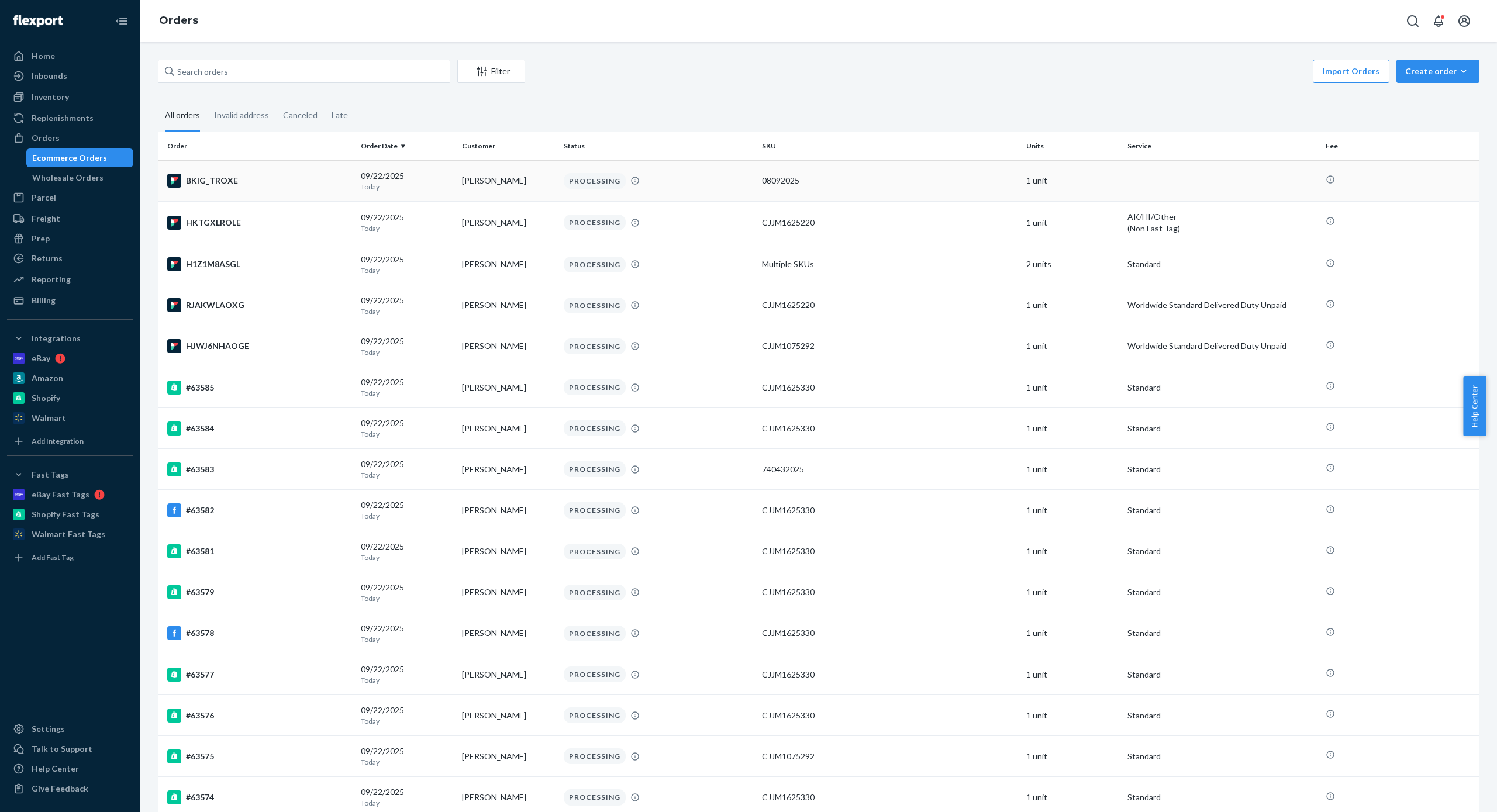
click at [475, 168] on td "[PERSON_NAME]" at bounding box center [508, 180] width 101 height 41
